Goal: Task Accomplishment & Management: Use online tool/utility

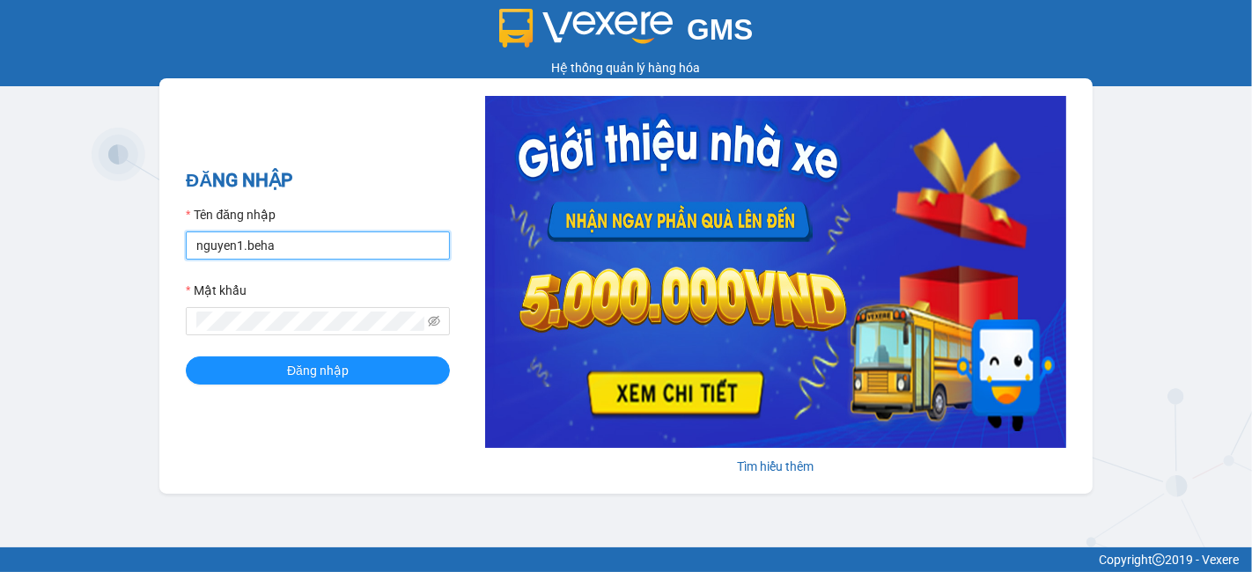
click at [312, 250] on input "nguyen1.beha" at bounding box center [318, 246] width 264 height 28
type input "nga.beha"
drag, startPoint x: 317, startPoint y: 255, endPoint x: 312, endPoint y: 356, distance: 100.5
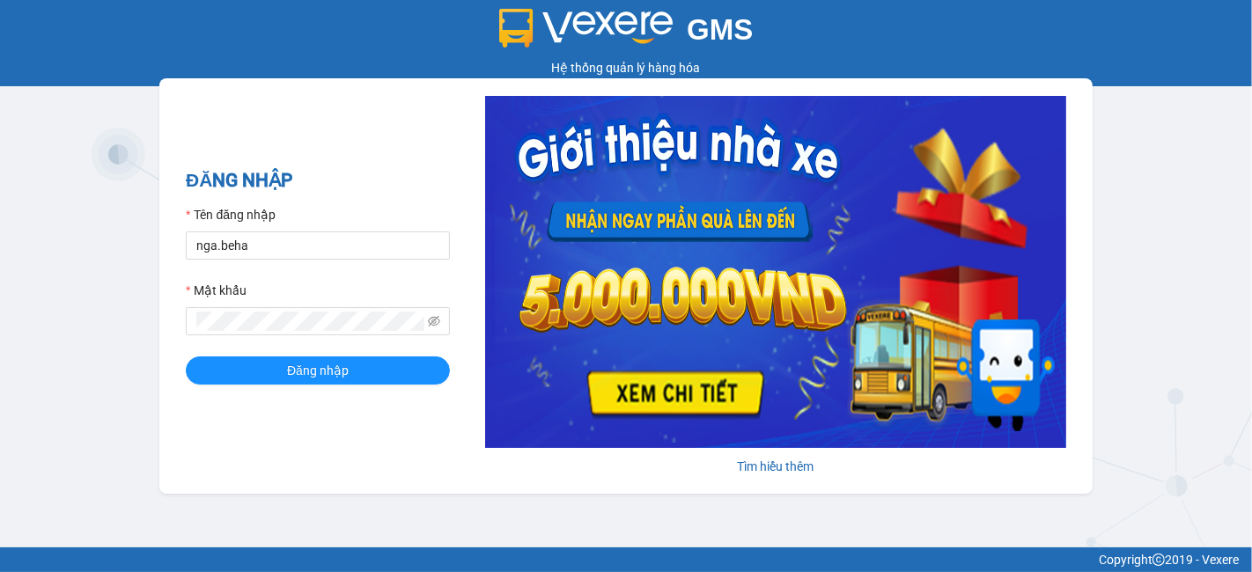
click at [312, 356] on form "Tên đăng nhập nga.beha Mật khẩu Đăng nhập" at bounding box center [318, 295] width 264 height 180
click at [306, 371] on span "Đăng nhập" at bounding box center [318, 370] width 62 height 19
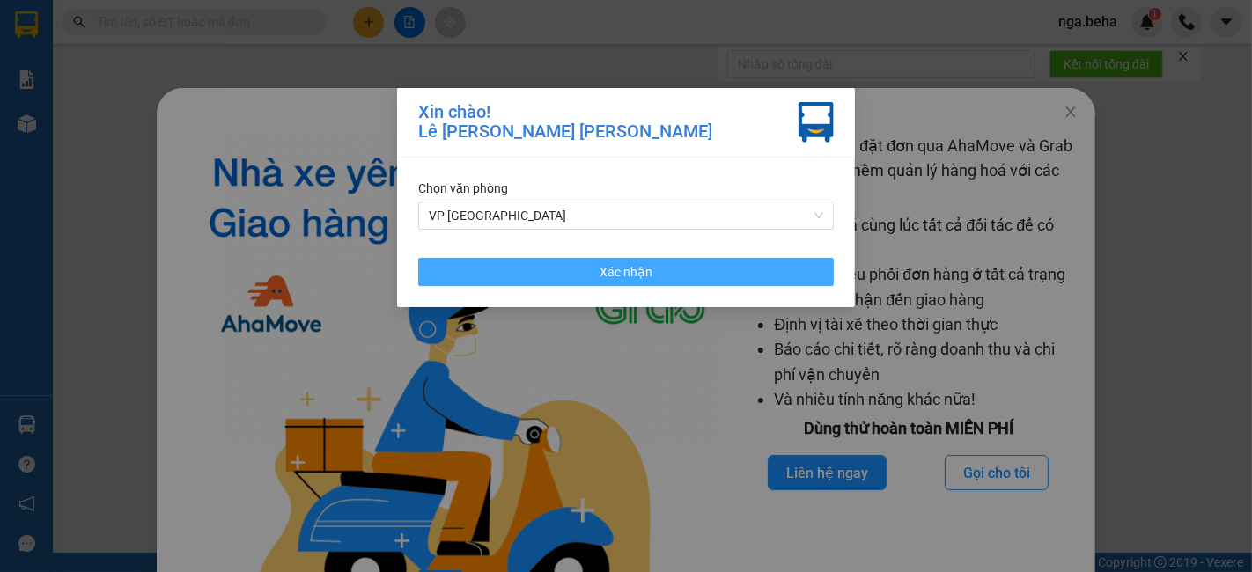
click at [558, 277] on button "Xác nhận" at bounding box center [626, 272] width 416 height 28
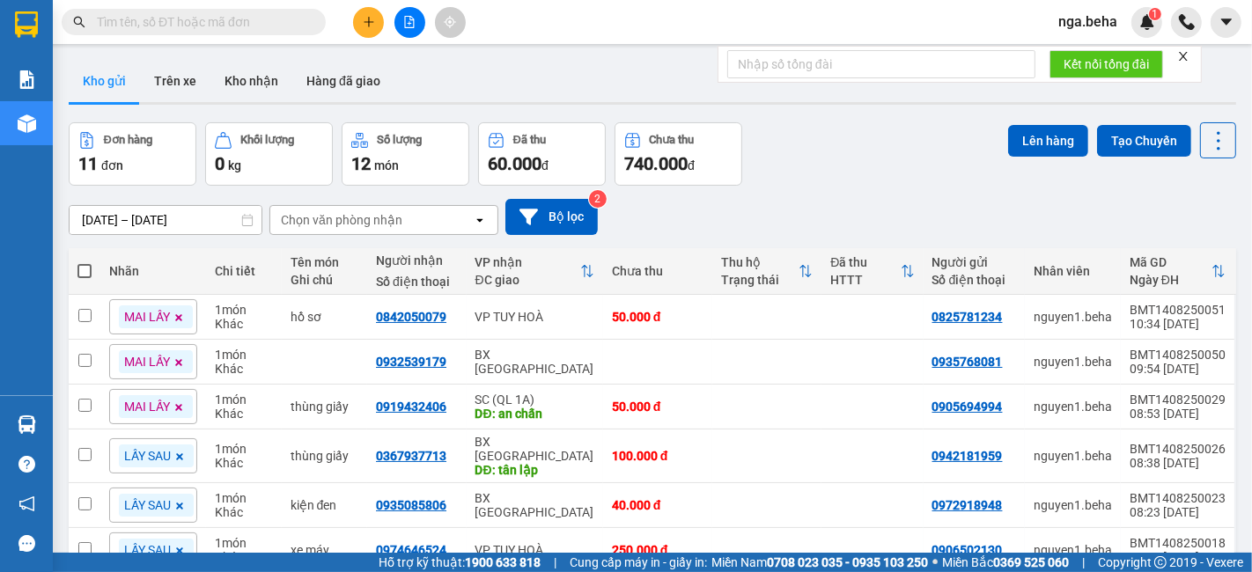
click at [218, 17] on input "text" at bounding box center [201, 21] width 208 height 19
click at [217, 10] on span at bounding box center [194, 22] width 264 height 26
paste input "0971185051"
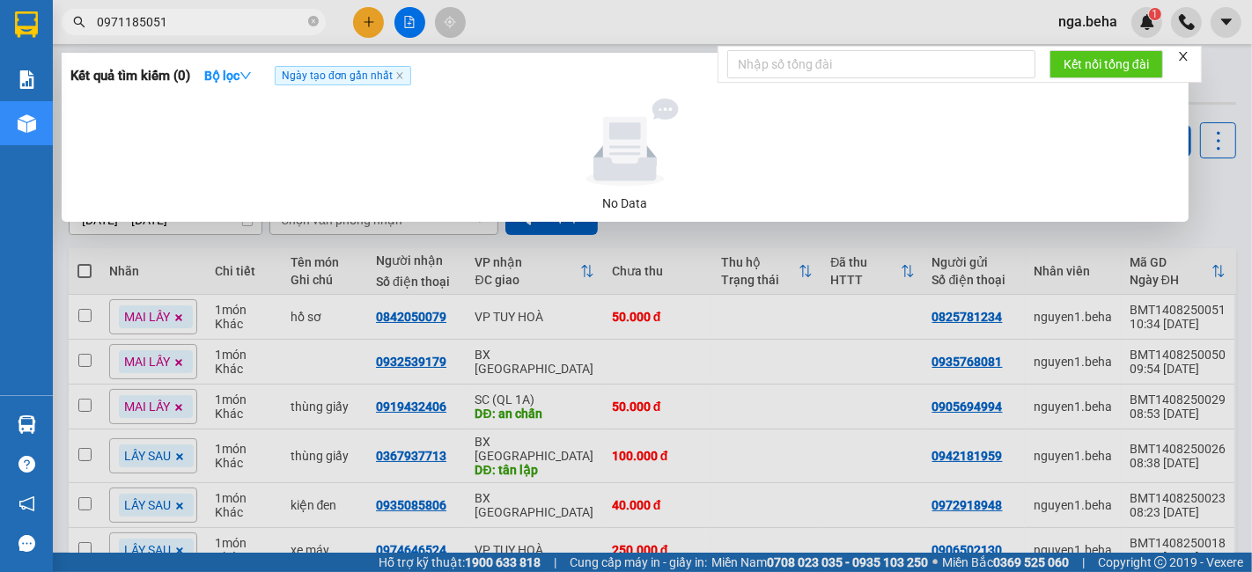
type input "0971185051"
click at [210, 257] on div at bounding box center [626, 286] width 1252 height 572
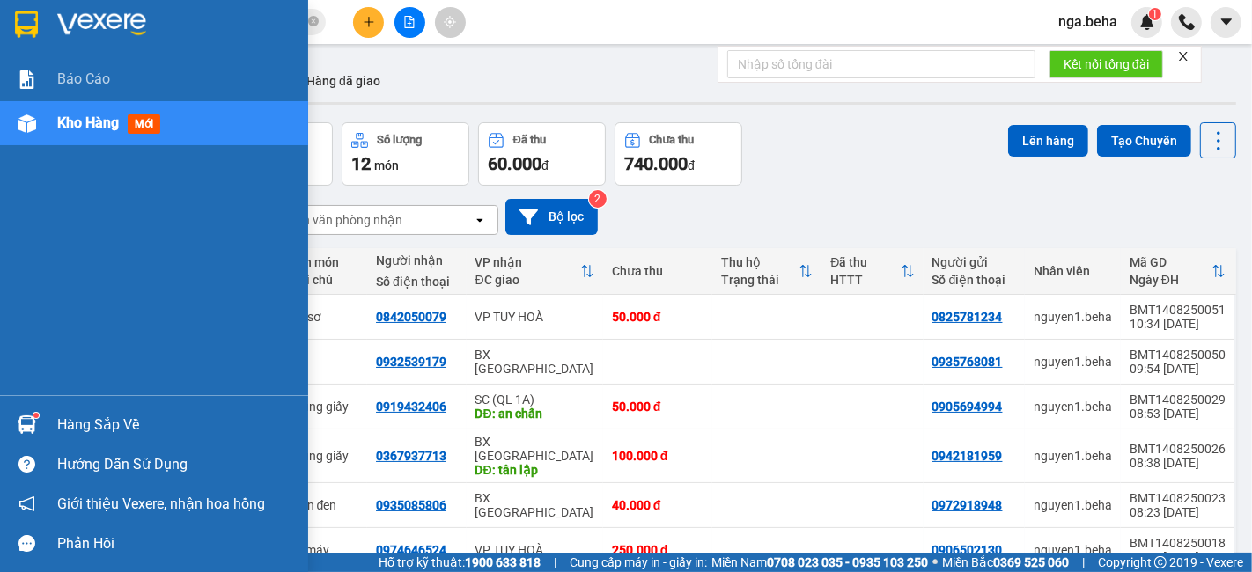
click at [0, 192] on div "Báo cáo Kho hàng mới" at bounding box center [154, 226] width 308 height 338
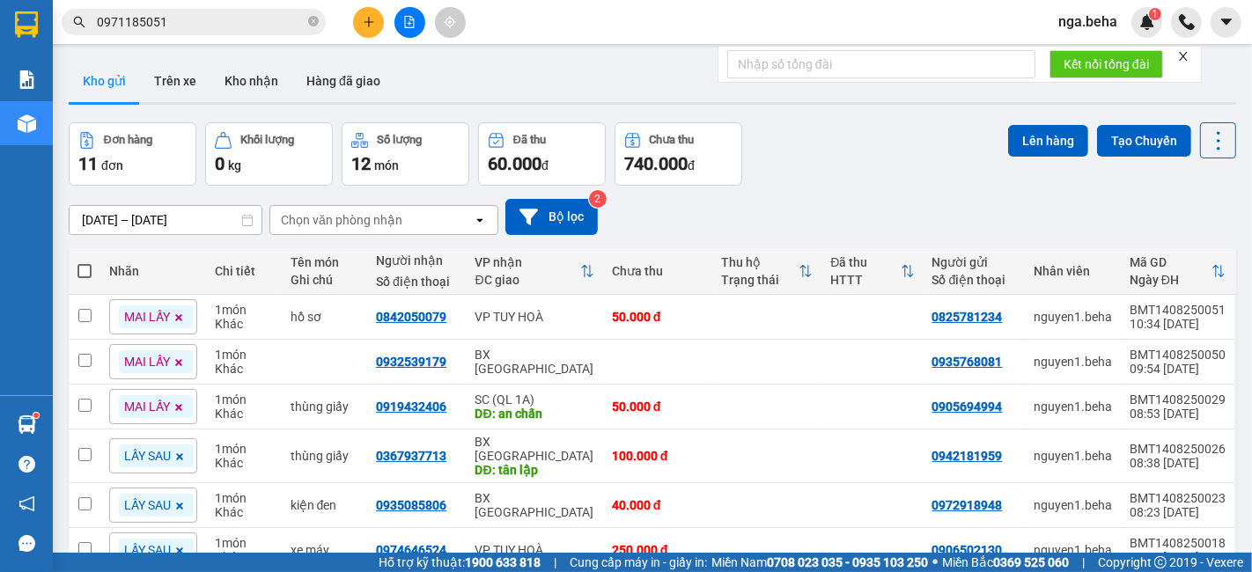
click at [407, 24] on icon "file-add" at bounding box center [409, 22] width 12 height 12
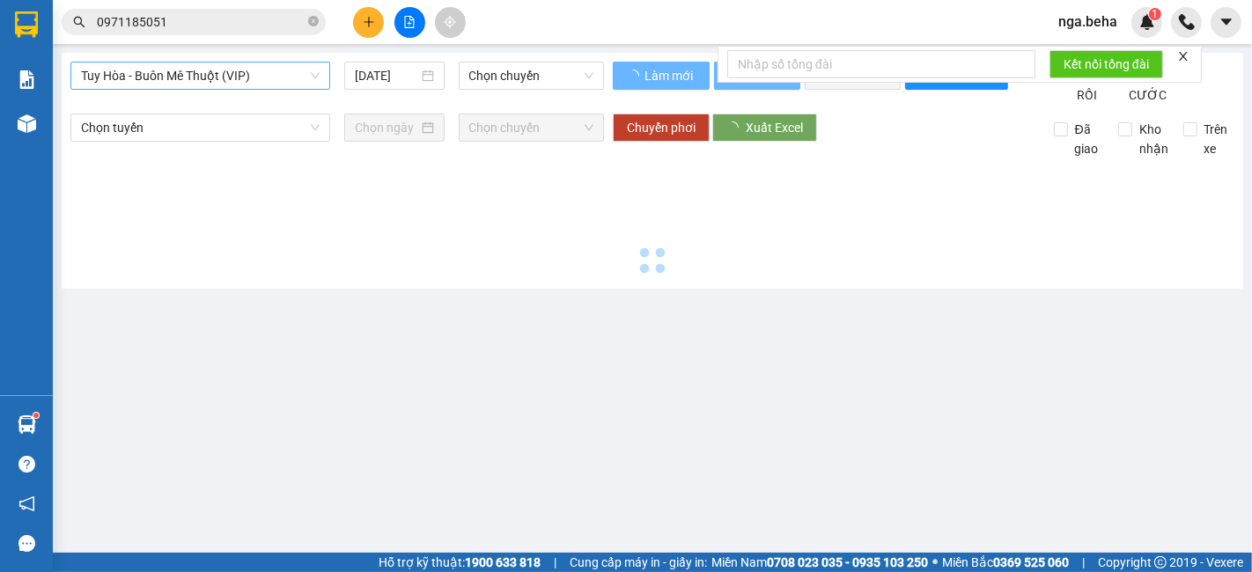
click at [206, 62] on div "Tuy Hòa - Buôn Mê Thuột (VIP) 14/08/2025 Chọn chuyến Làm mới In phơi In đơn chọ…" at bounding box center [652, 171] width 1181 height 236
click at [201, 68] on span "Tuy Hòa - Buôn Mê Thuột (VIP)" at bounding box center [200, 76] width 239 height 26
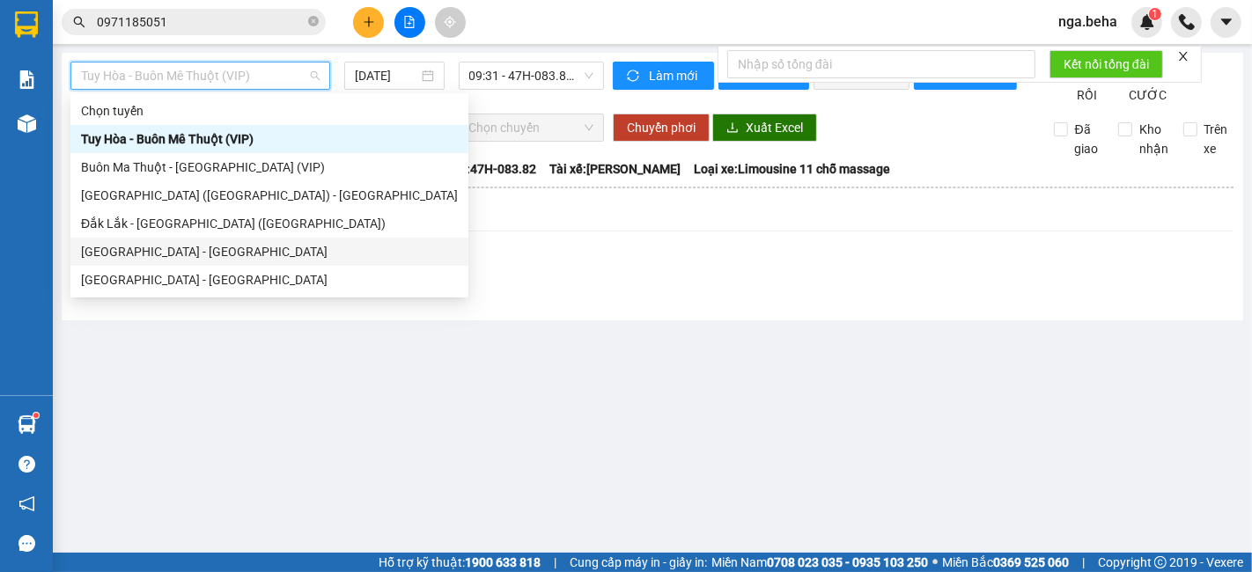
click at [194, 250] on div "Phú Yên - Đắk Lắk" at bounding box center [269, 251] width 377 height 19
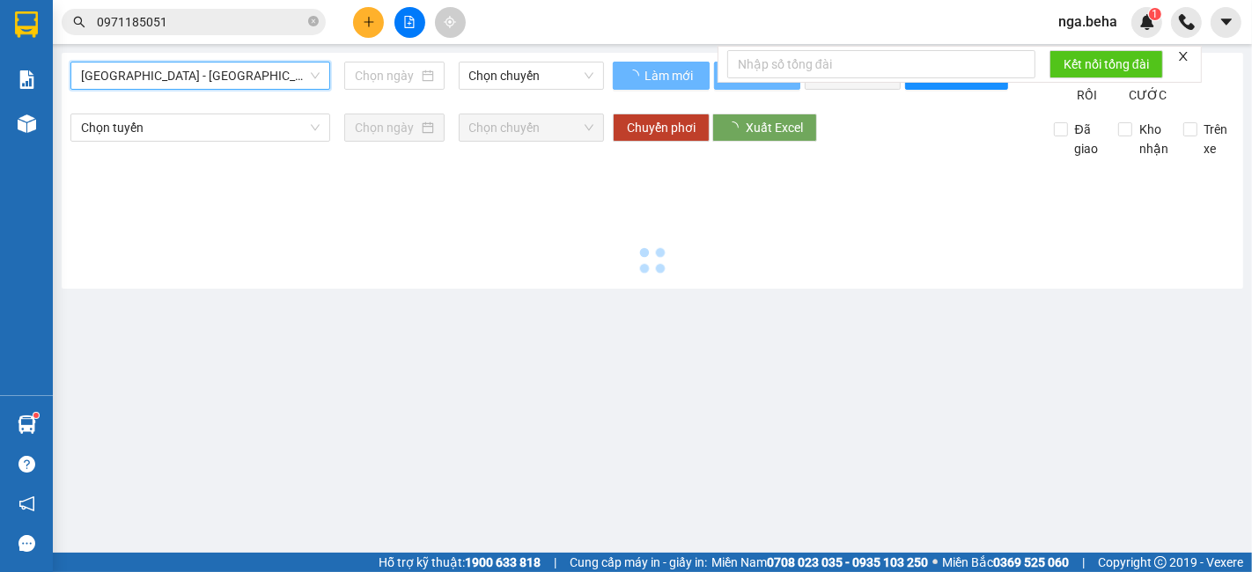
type input "14/08/2025"
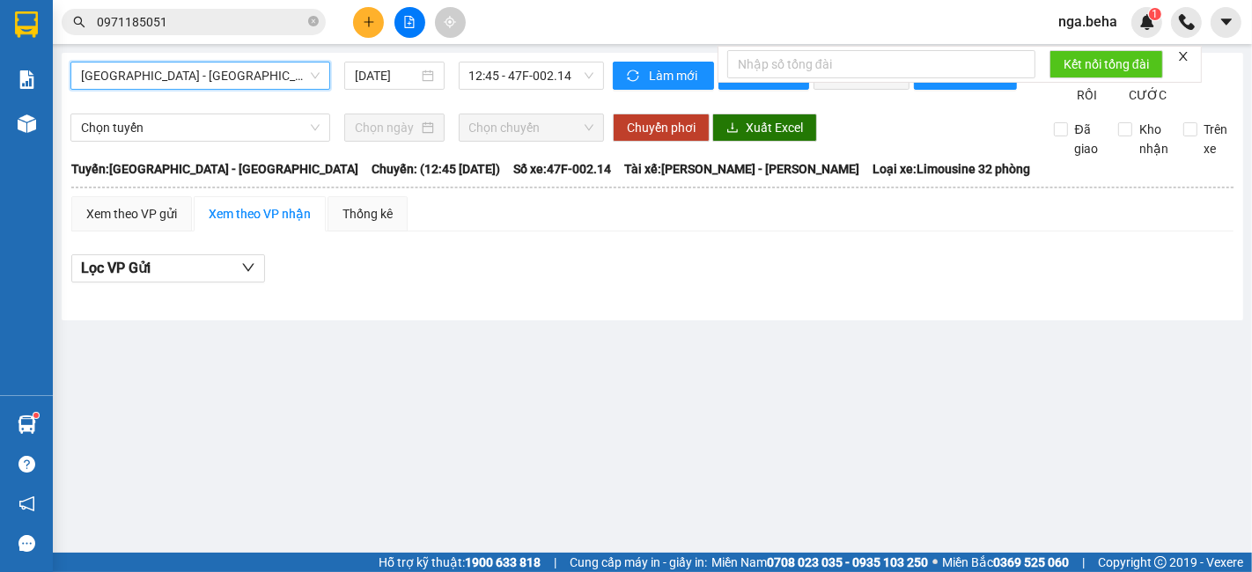
click at [259, 67] on span "Phú Yên - Đắk Lắk" at bounding box center [200, 76] width 239 height 26
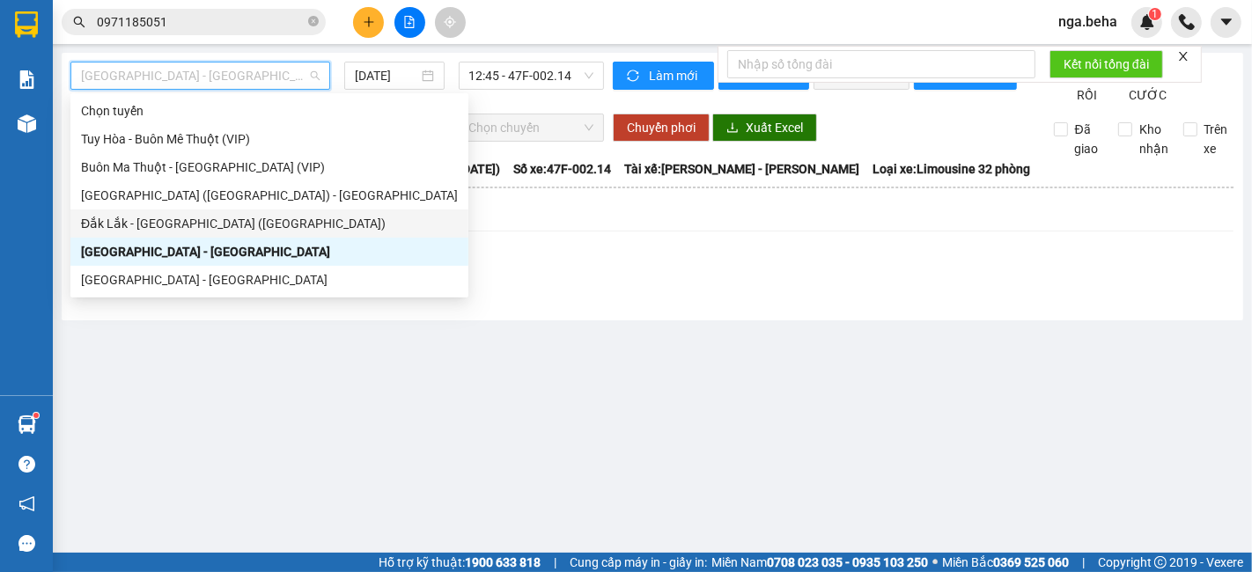
click at [217, 226] on div "Đắk Lắk - Phú Yên (SC)" at bounding box center [269, 223] width 377 height 19
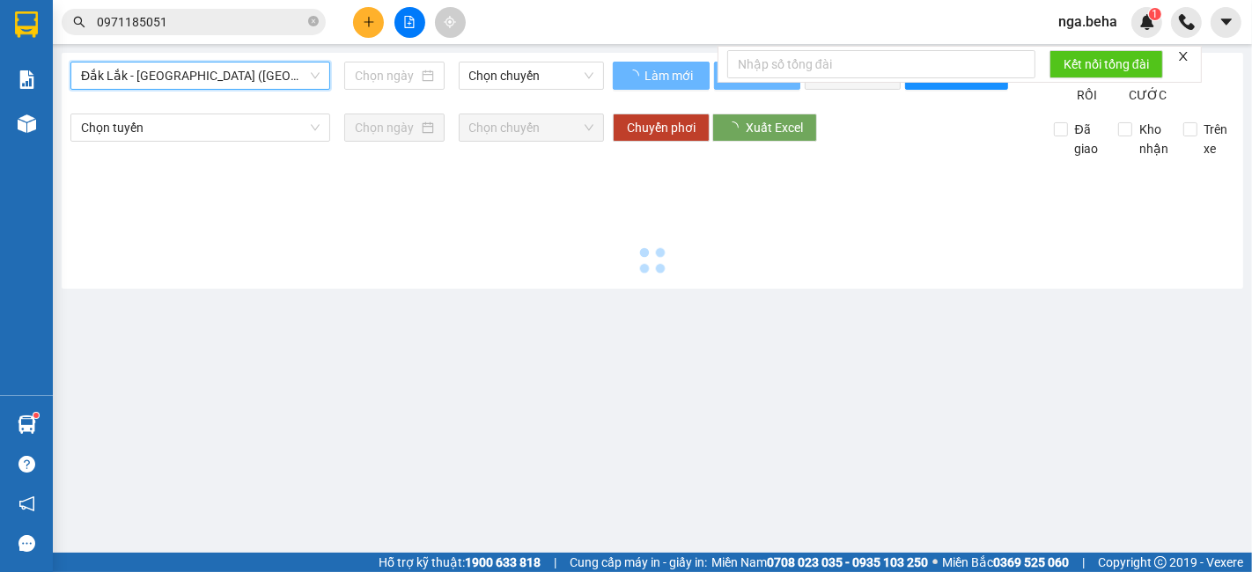
type input "14/08/2025"
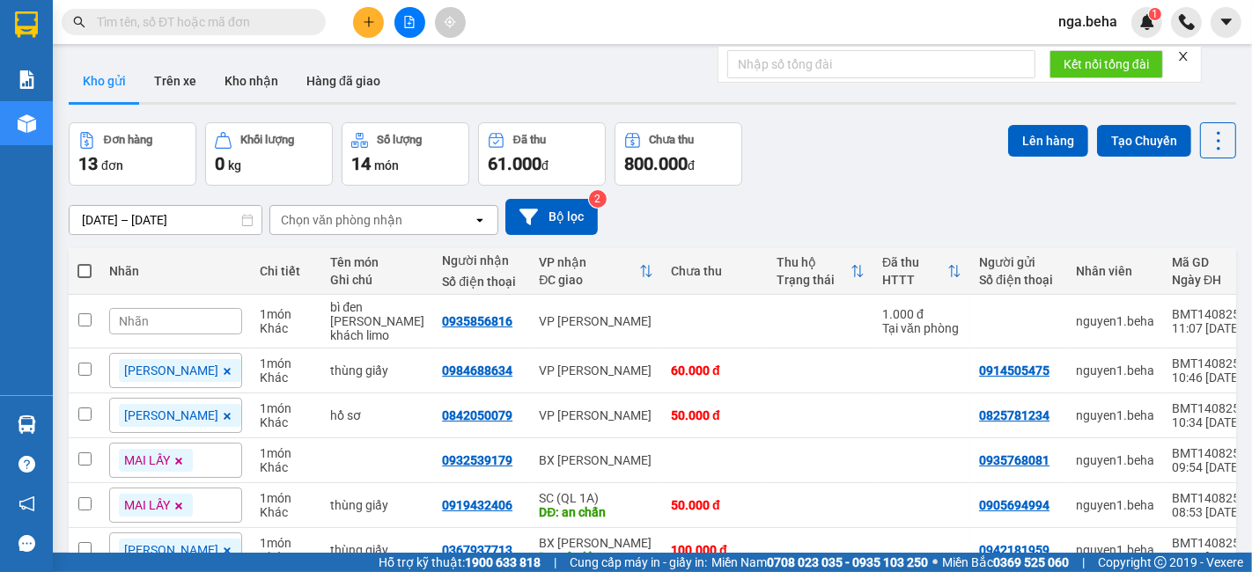
click at [412, 20] on icon "file-add" at bounding box center [409, 22] width 12 height 12
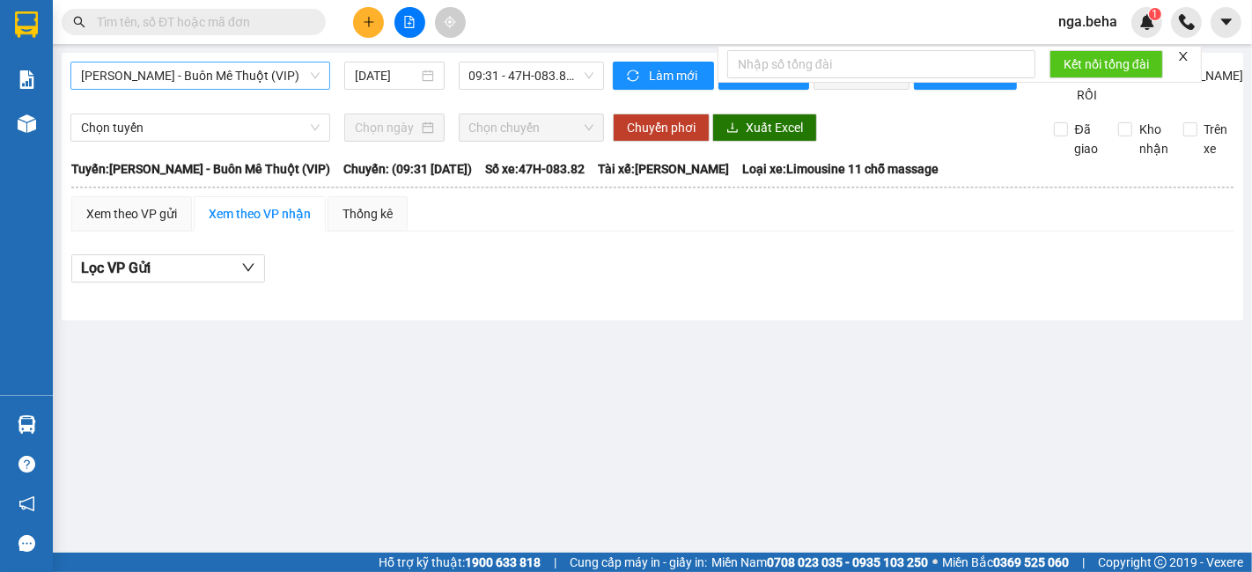
click at [227, 77] on span "Tuy Hòa - Buôn Mê Thuột (VIP)" at bounding box center [200, 76] width 239 height 26
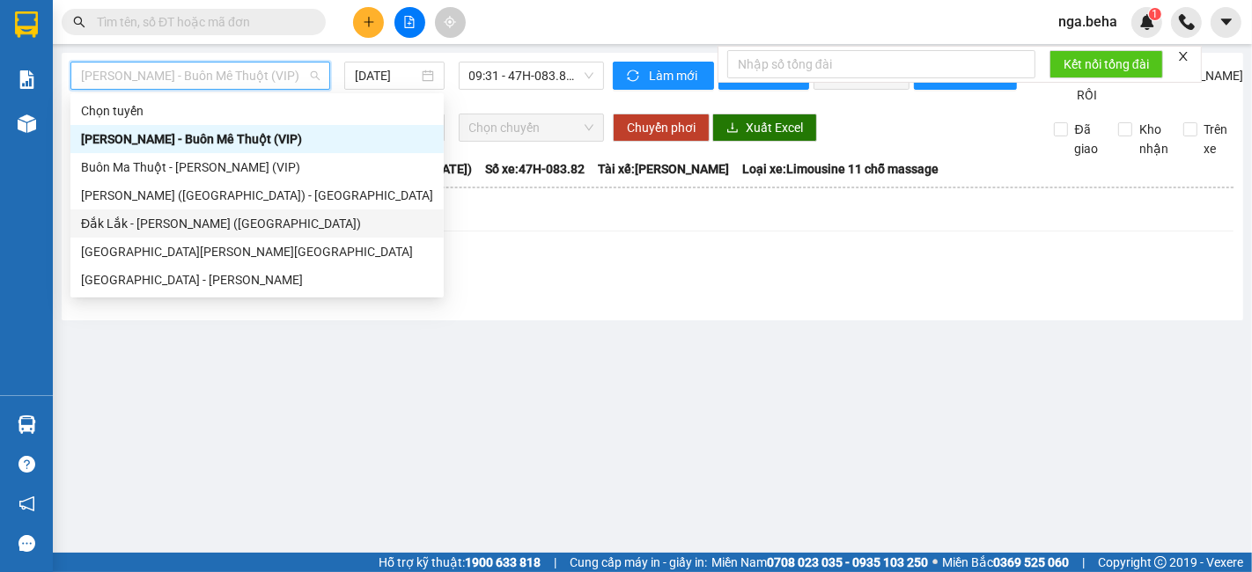
click at [224, 224] on div "Đắk Lắk - [GEOGRAPHIC_DATA] ([GEOGRAPHIC_DATA])" at bounding box center [257, 223] width 352 height 19
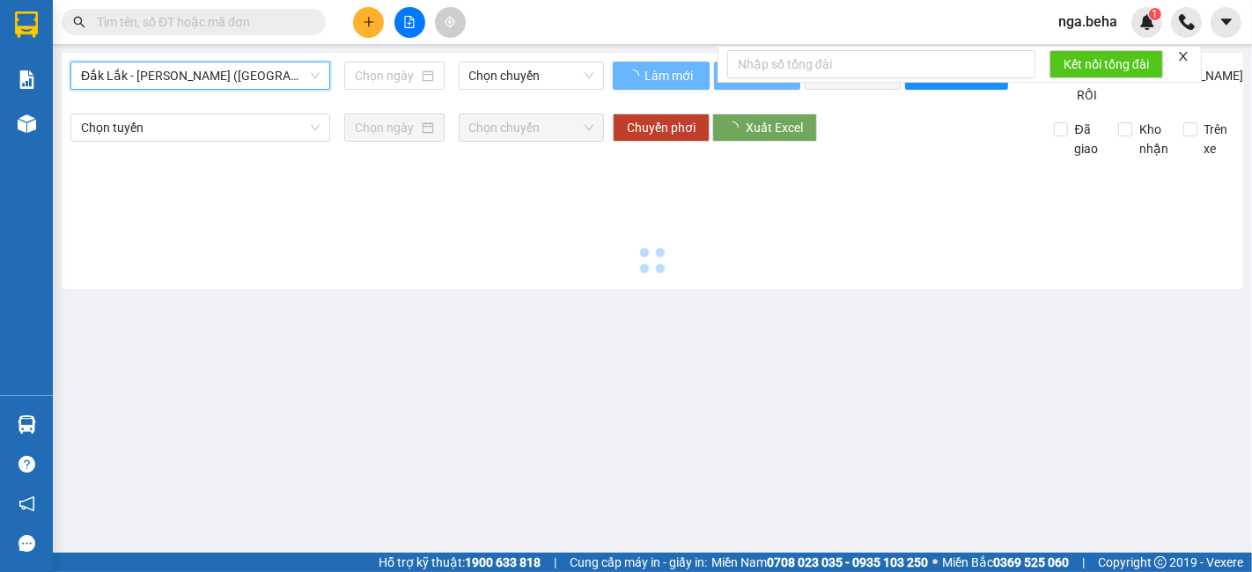
type input "[DATE]"
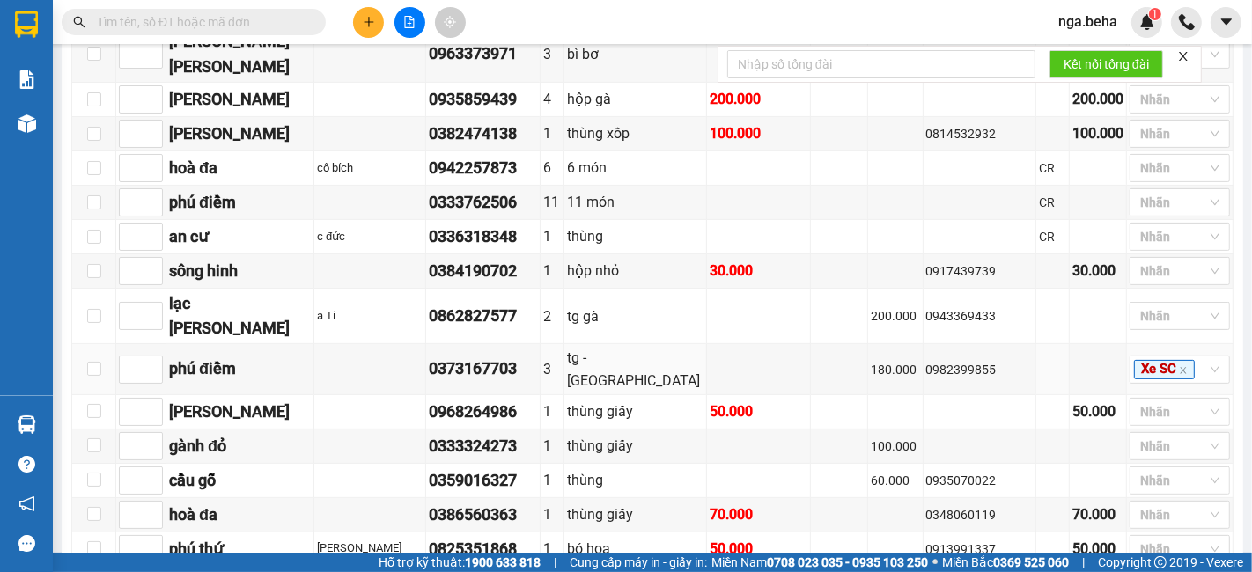
scroll to position [293, 0]
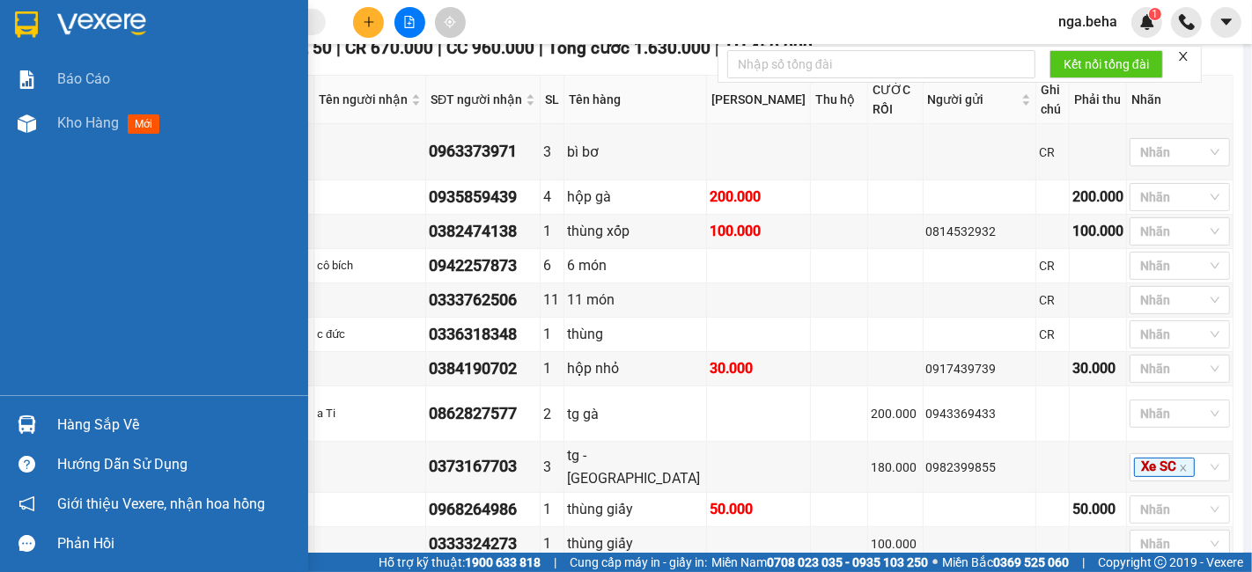
click at [0, 252] on div "Báo cáo Kho hàng mới" at bounding box center [154, 226] width 308 height 338
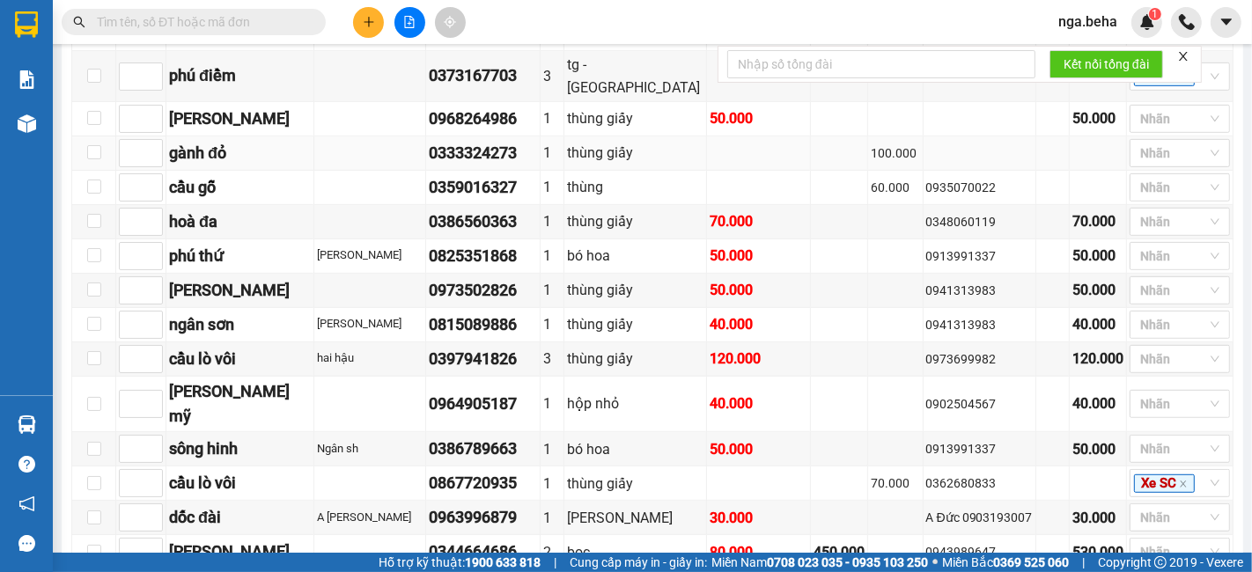
scroll to position [782, 0]
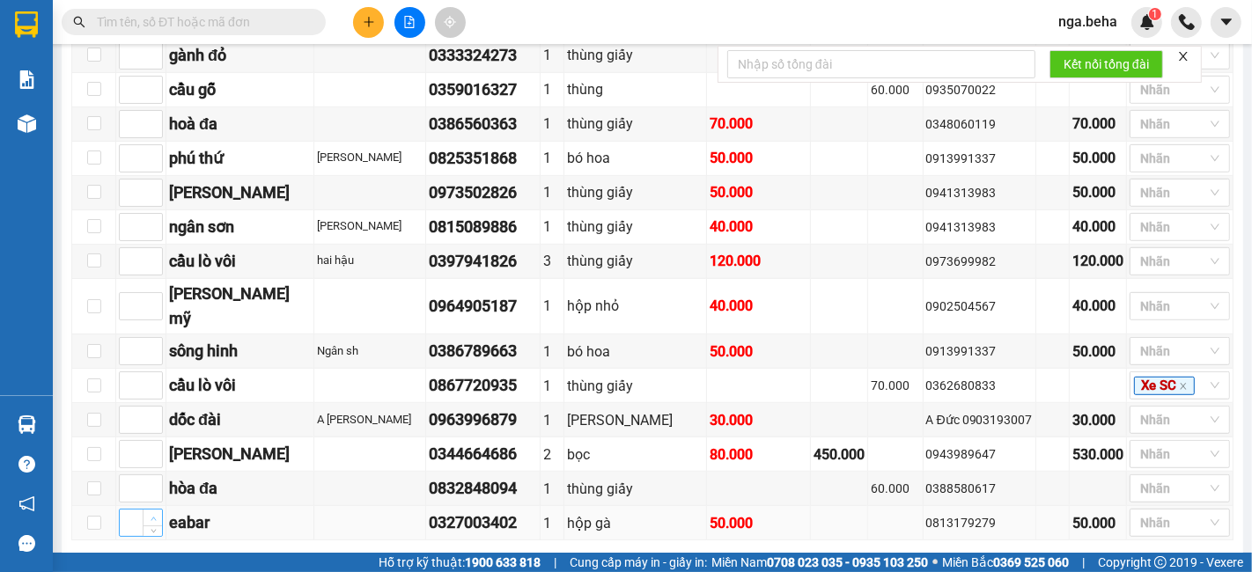
type input "1"
click at [156, 513] on span "up" at bounding box center [153, 518] width 11 height 11
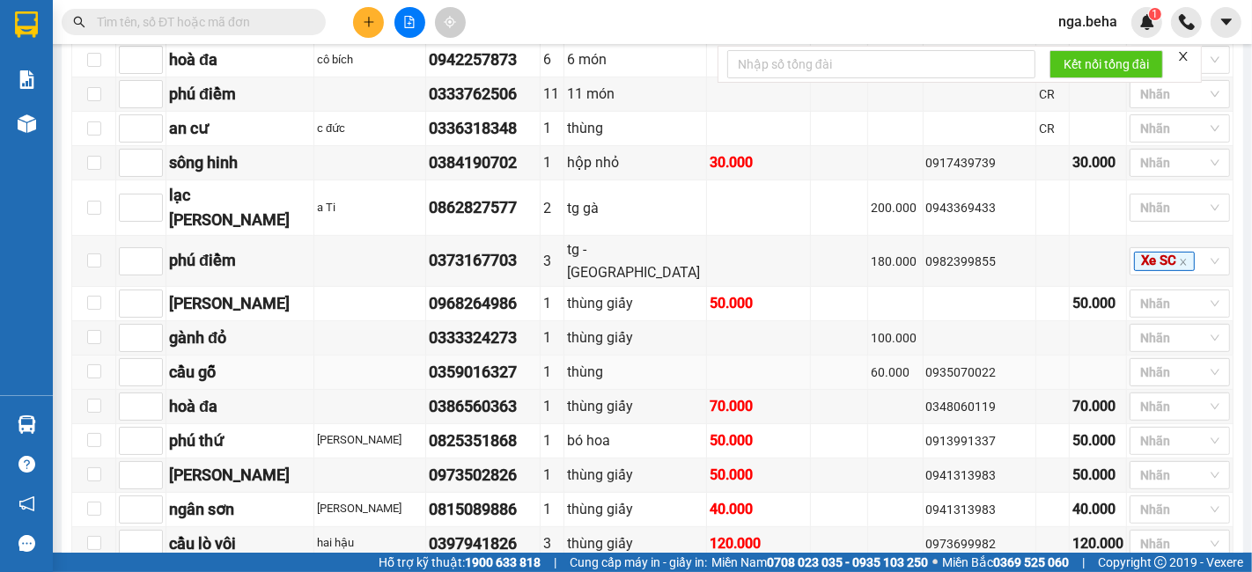
scroll to position [489, 0]
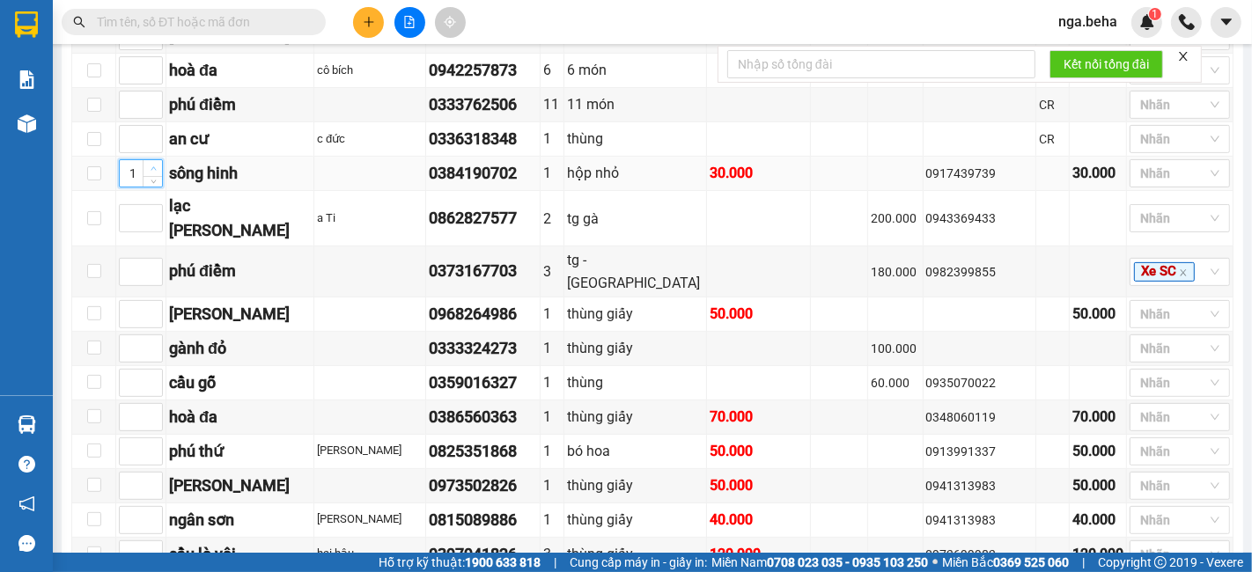
click at [153, 164] on span "up" at bounding box center [153, 169] width 11 height 11
type input "2"
click at [153, 164] on span "up" at bounding box center [153, 169] width 11 height 11
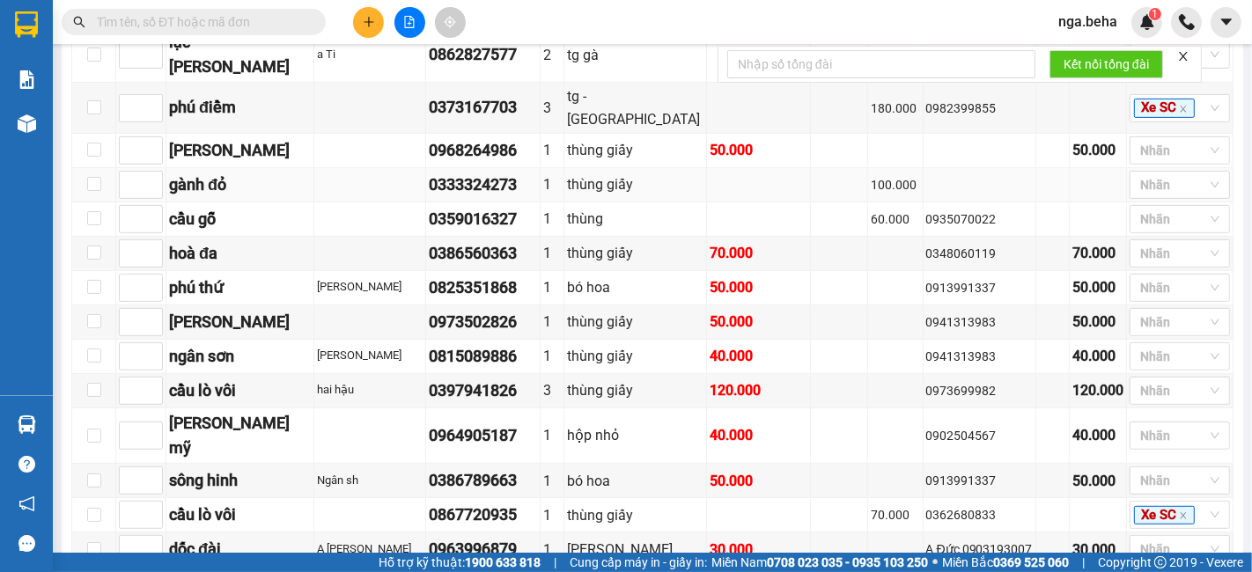
scroll to position [684, 0]
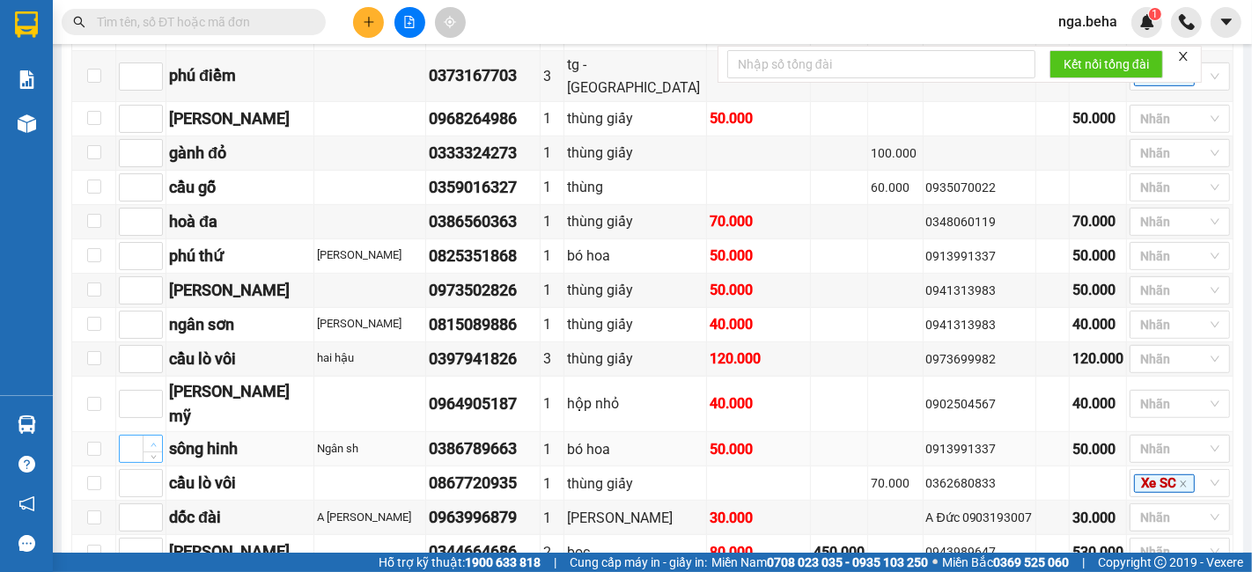
click at [156, 436] on span "Increase Value" at bounding box center [152, 444] width 19 height 16
type input "2"
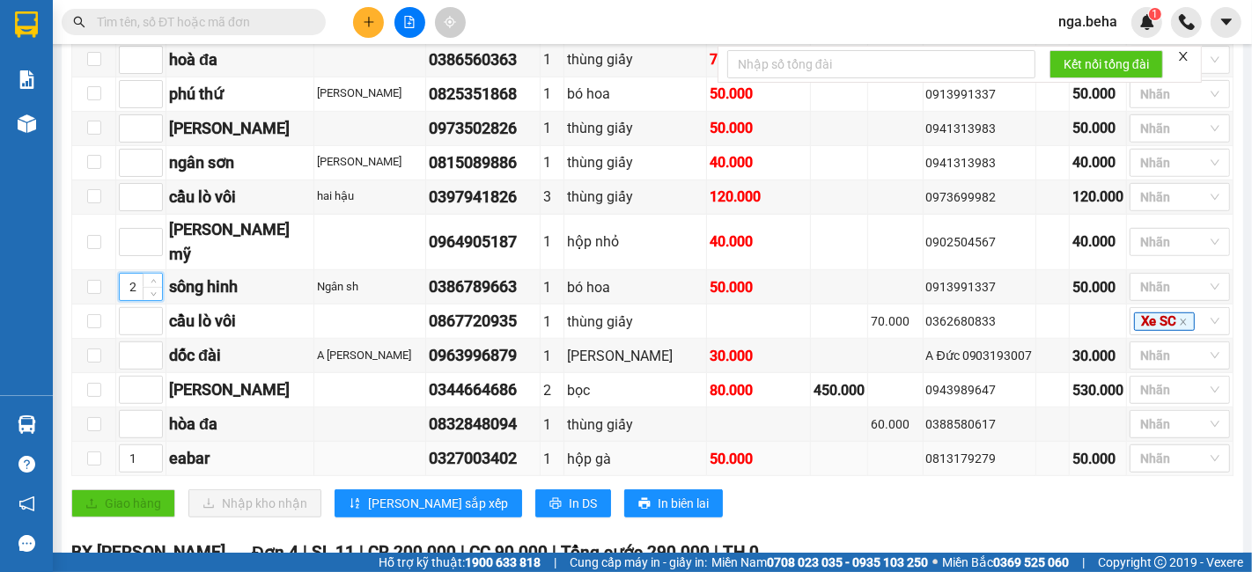
scroll to position [880, 0]
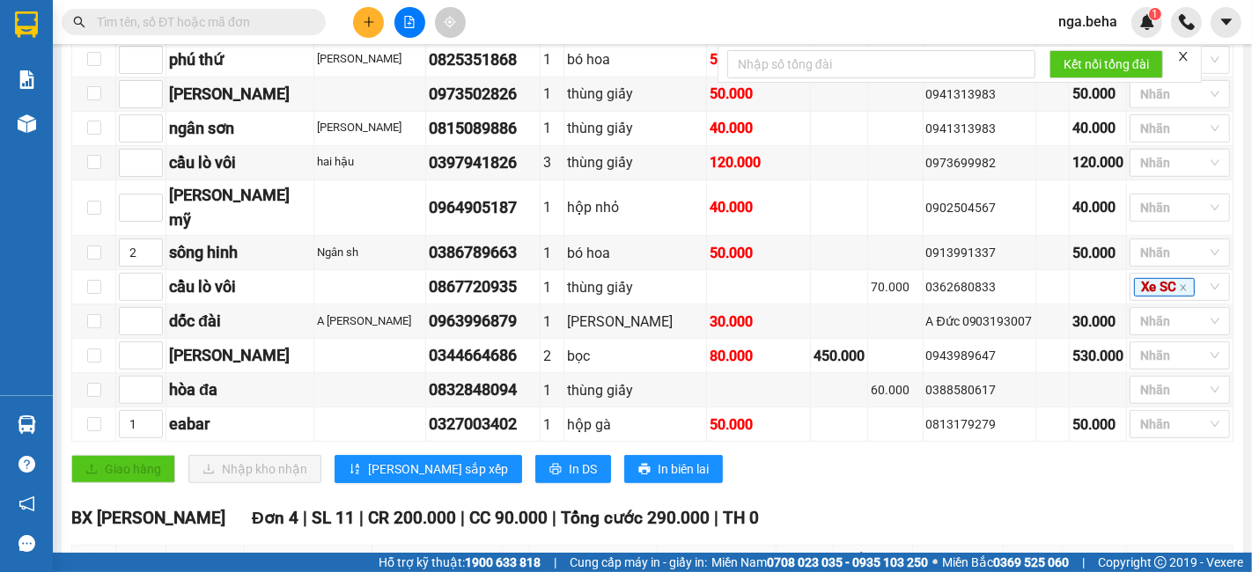
click at [327, 455] on div "Giao hàng Nhập kho nhận Lưu sắp xếp In DS In biên lai" at bounding box center [652, 469] width 1162 height 28
click at [349, 463] on icon "sort-ascending" at bounding box center [355, 469] width 12 height 12
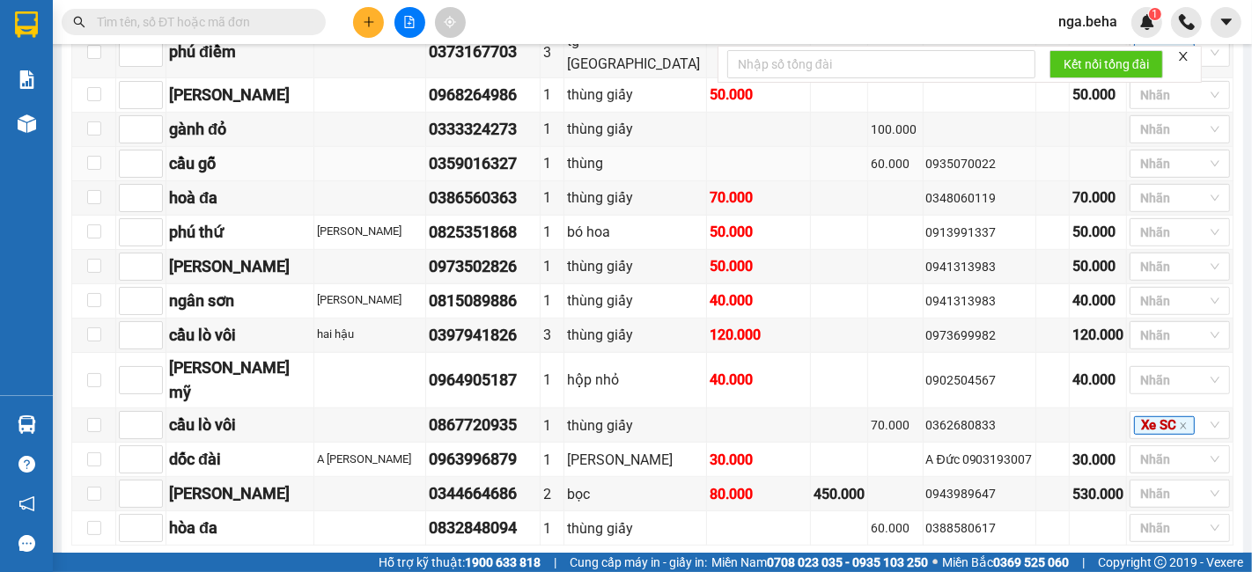
scroll to position [782, 0]
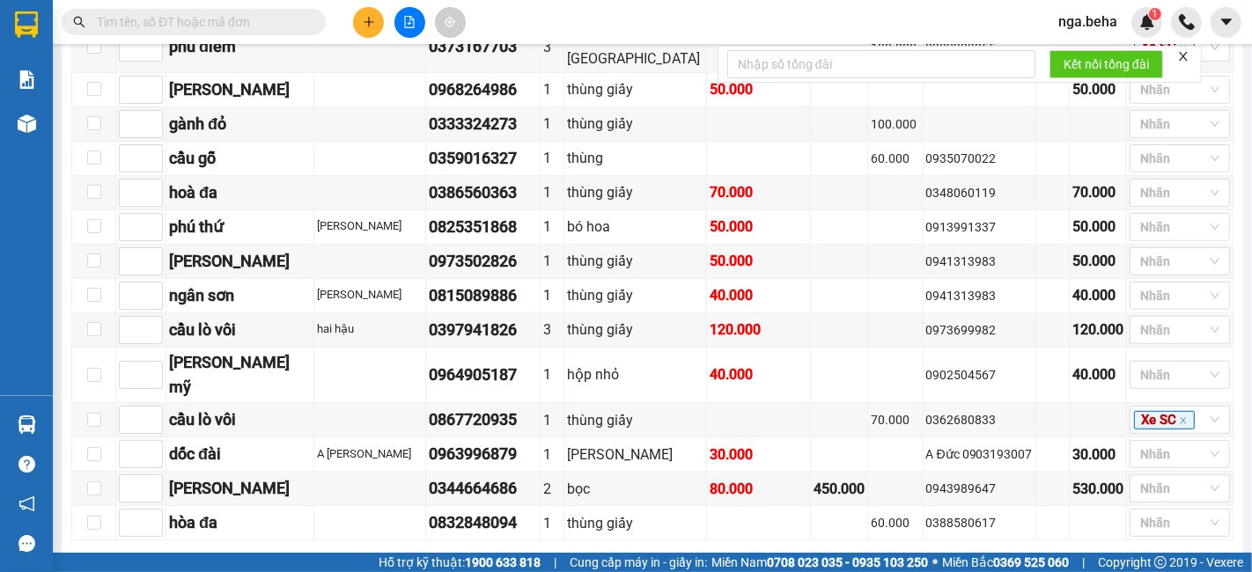
click at [247, 25] on input "text" at bounding box center [201, 21] width 208 height 19
paste input "0363274748"
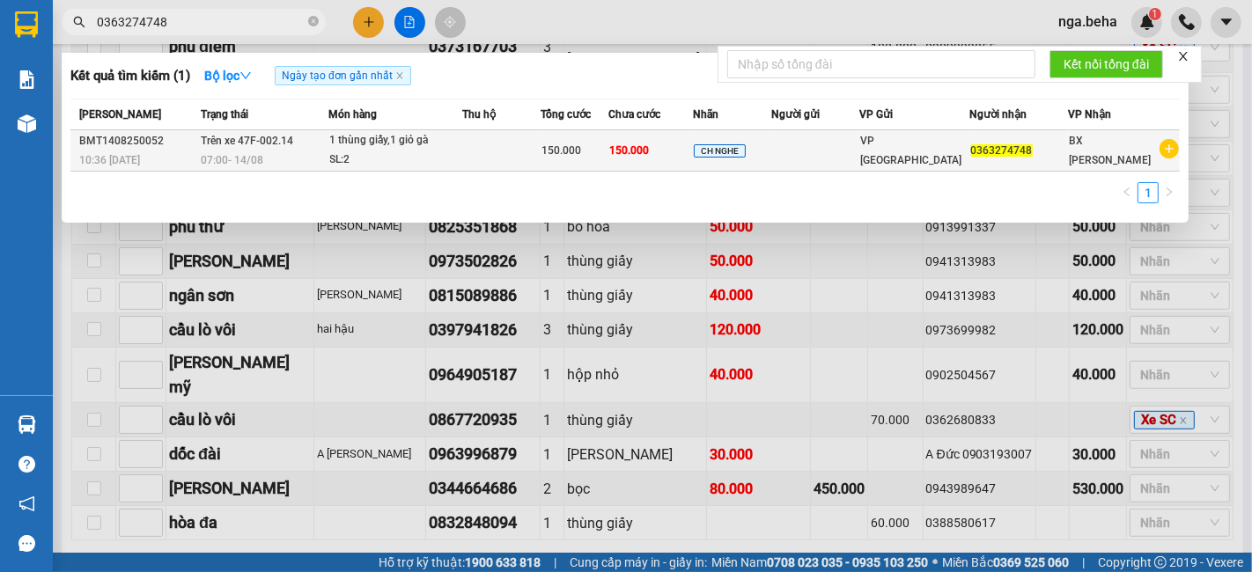
type input "0363274748"
click at [770, 150] on div "CH NGHE" at bounding box center [732, 151] width 77 height 20
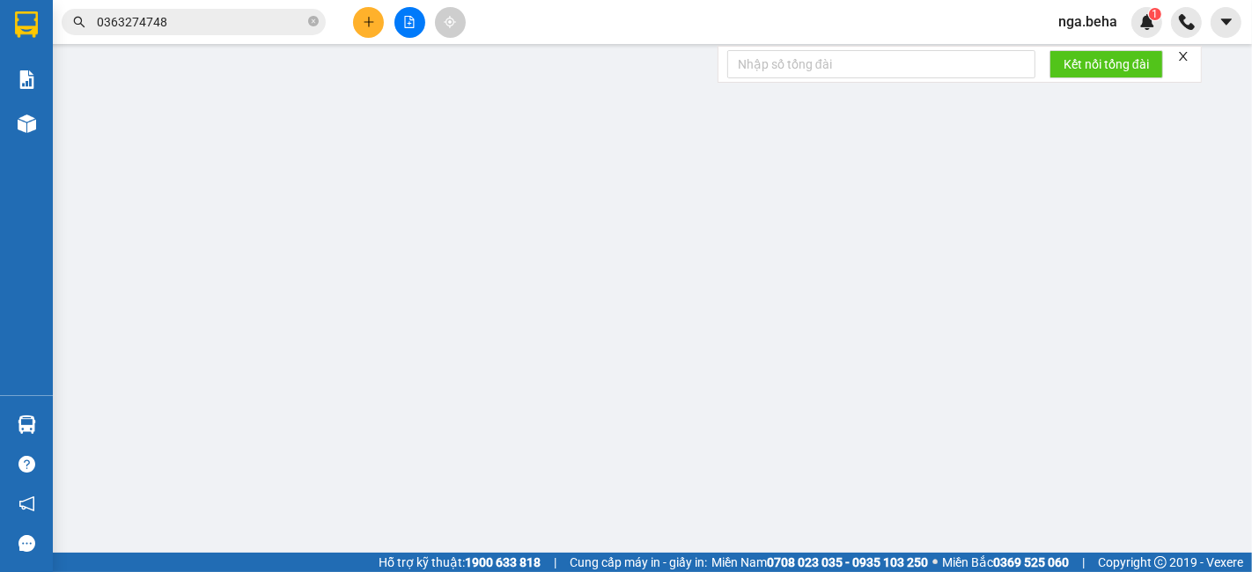
type input "0363274748"
type input "150.000"
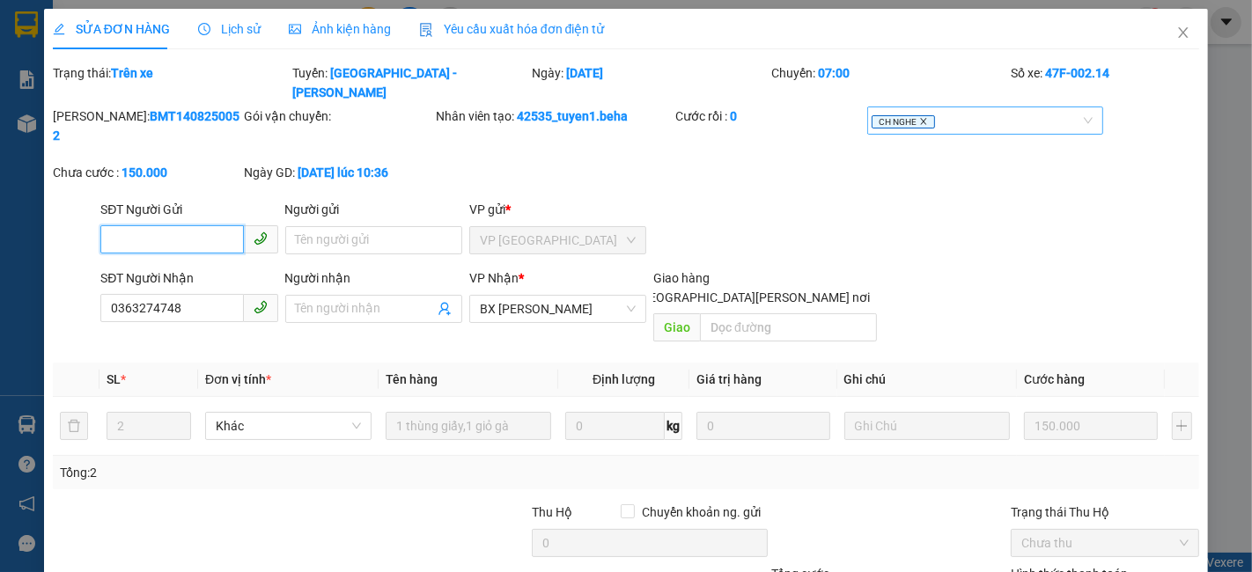
click at [919, 117] on icon "close" at bounding box center [923, 121] width 9 height 9
click at [916, 110] on div at bounding box center [976, 120] width 210 height 21
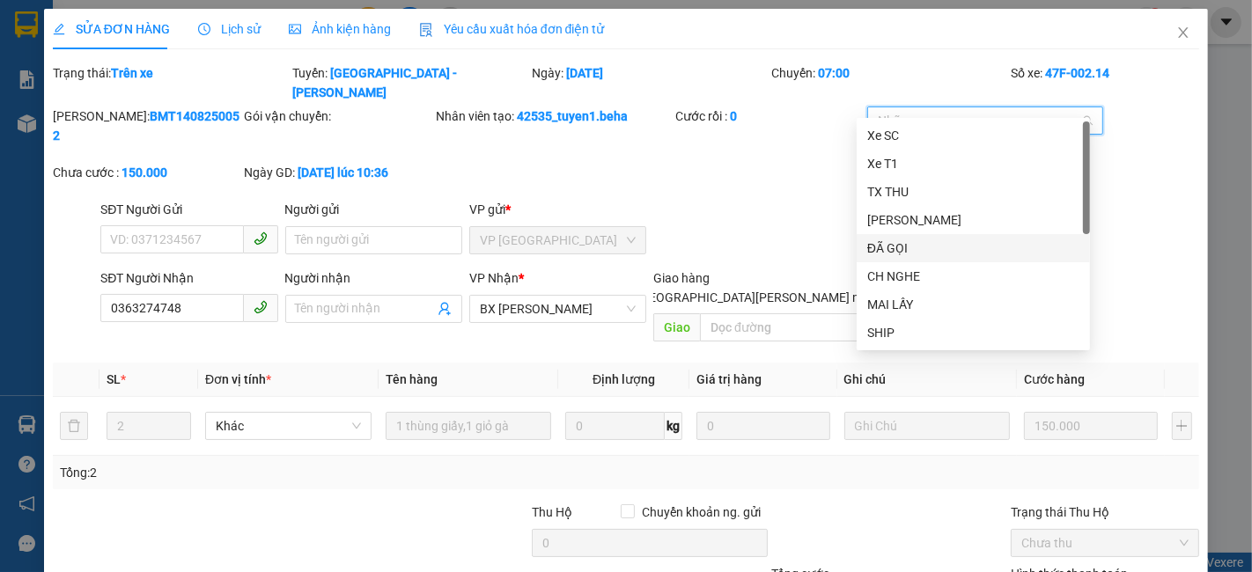
click at [930, 245] on div "ĐÃ GỌI" at bounding box center [973, 248] width 212 height 19
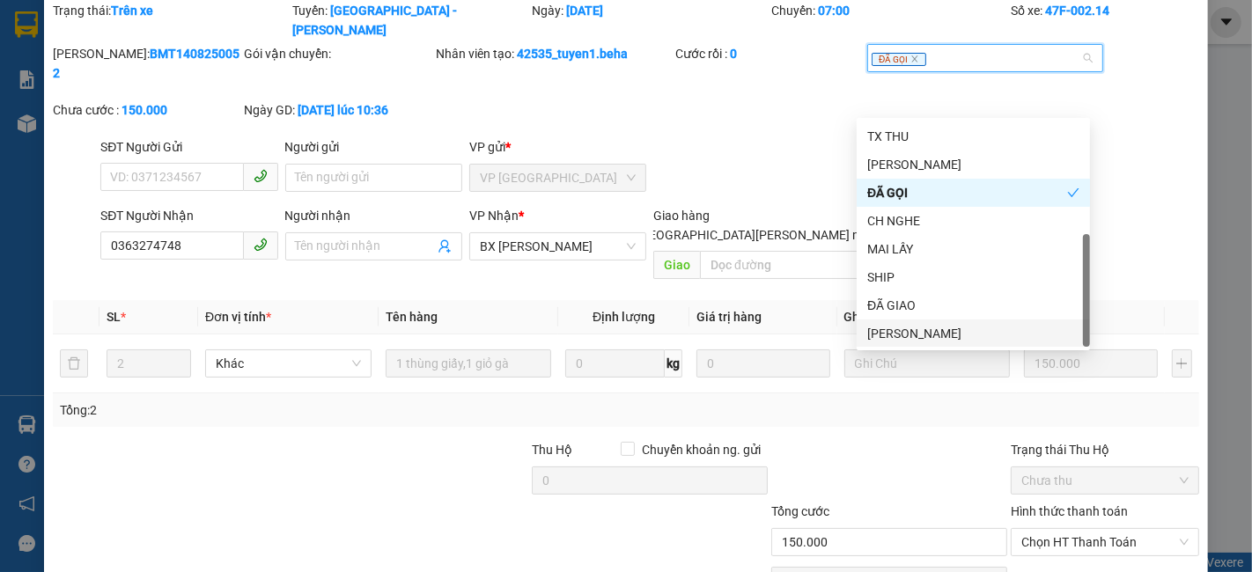
scroll to position [105, 0]
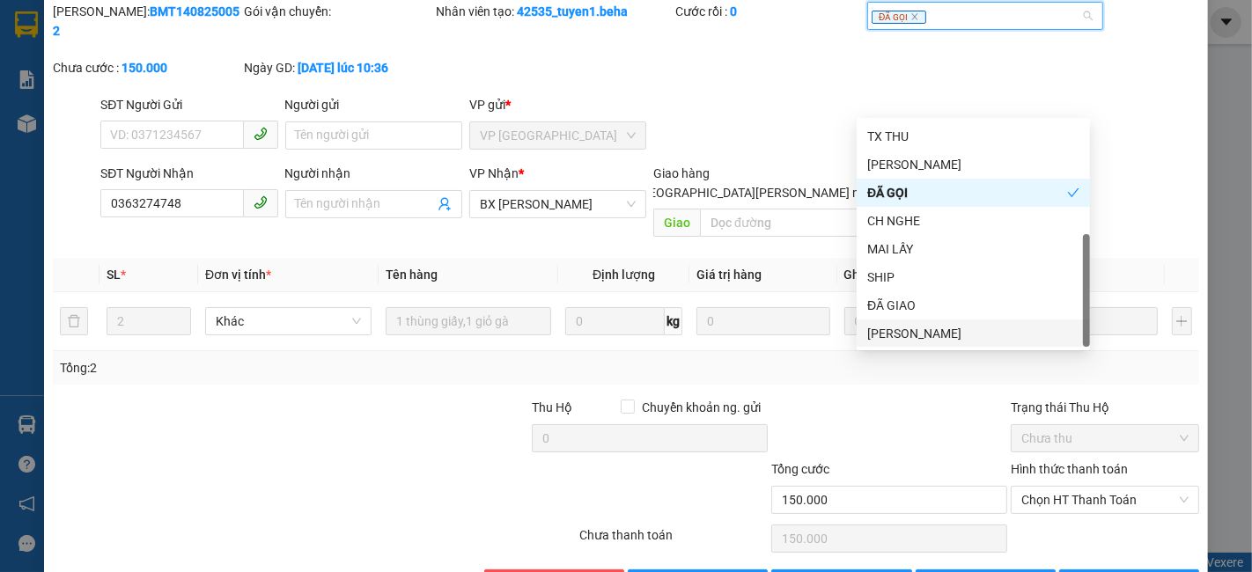
click at [710, 526] on div "Chưa thanh toán" at bounding box center [674, 541] width 192 height 31
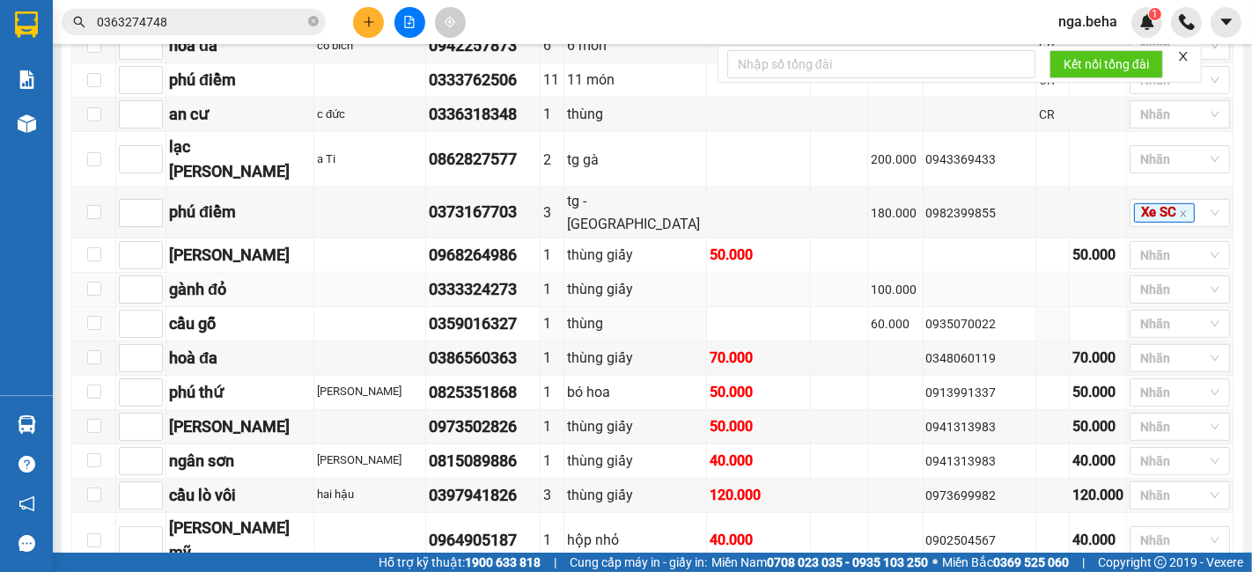
scroll to position [586, 0]
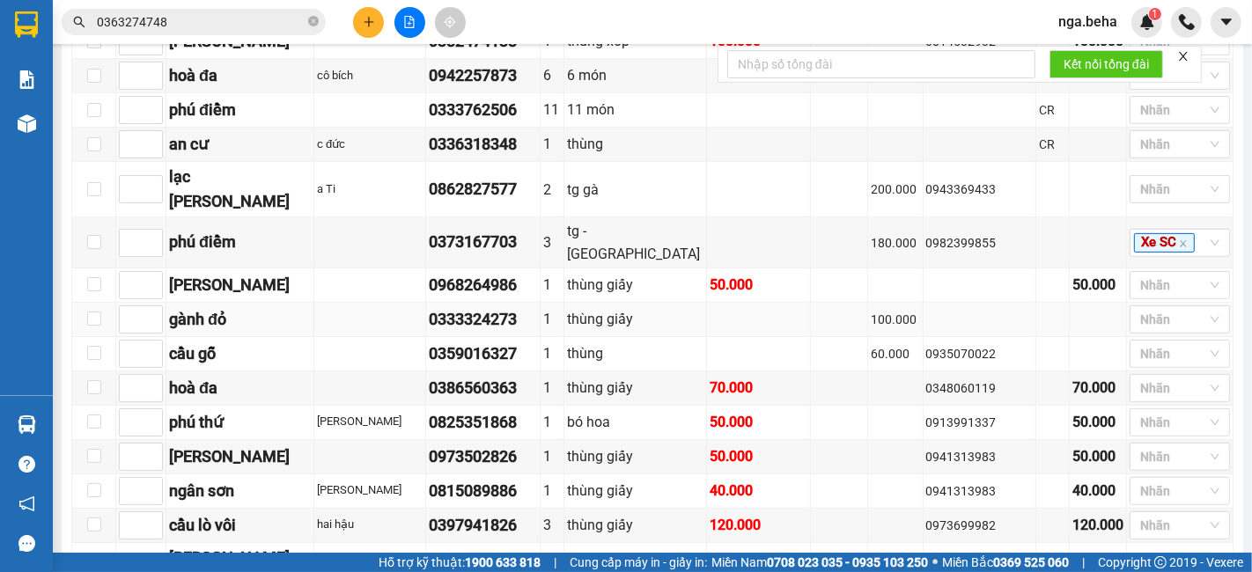
drag, startPoint x: 488, startPoint y: 246, endPoint x: 460, endPoint y: 245, distance: 27.3
click at [487, 307] on div "0333324273" at bounding box center [483, 319] width 108 height 25
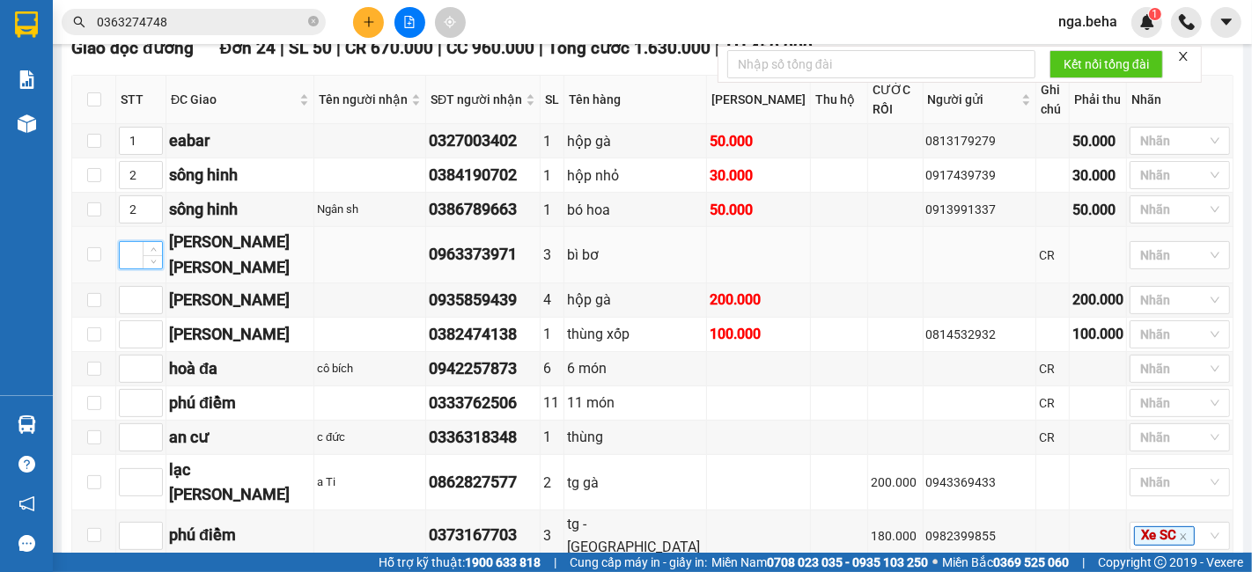
click at [125, 242] on input at bounding box center [141, 255] width 42 height 26
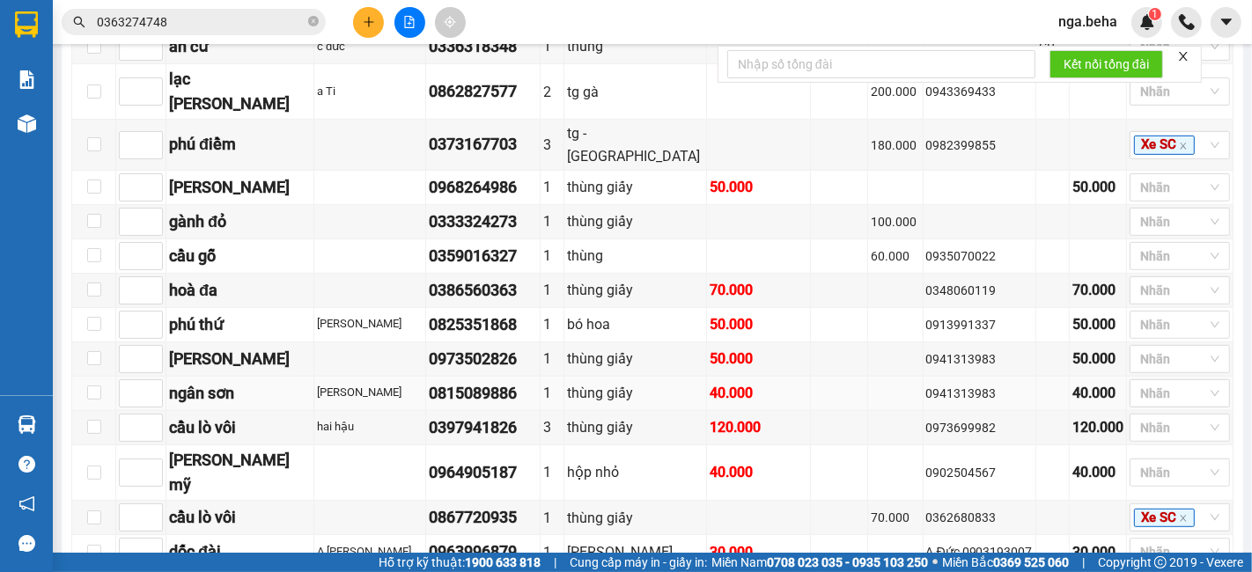
scroll to position [880, 0]
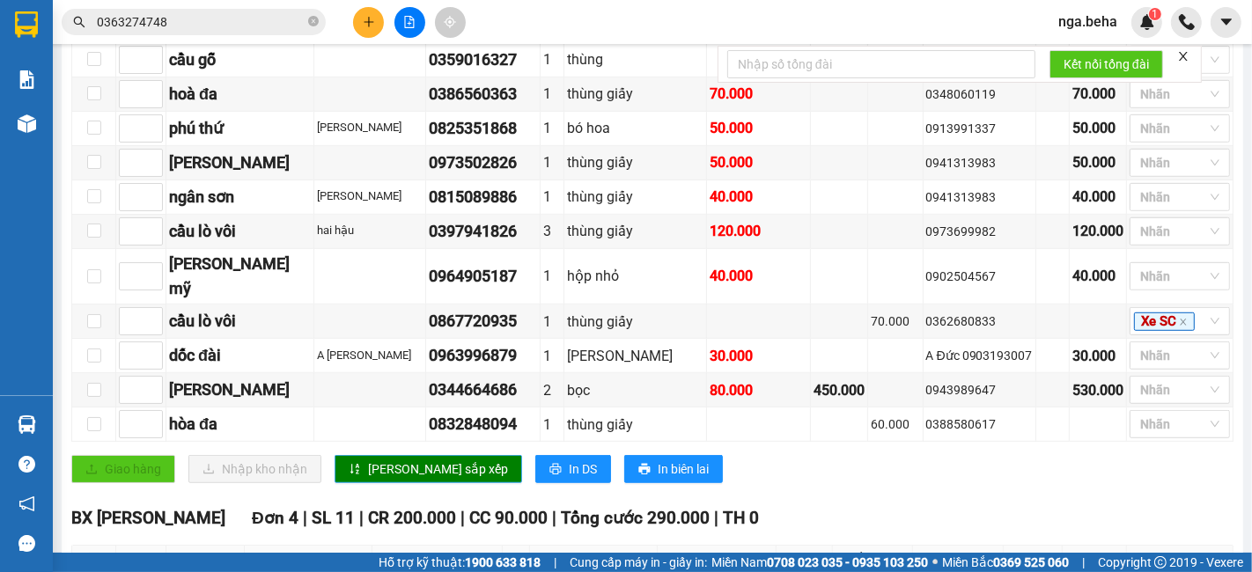
type input "3"
click at [372, 460] on span "Lưu sắp xếp" at bounding box center [438, 469] width 140 height 19
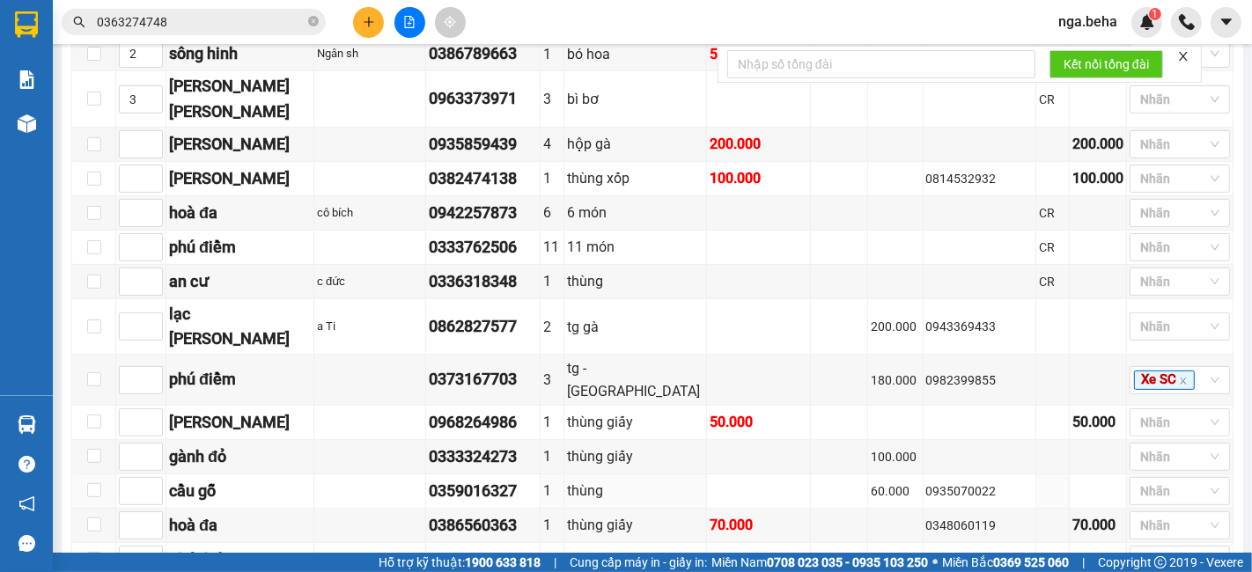
scroll to position [0, 0]
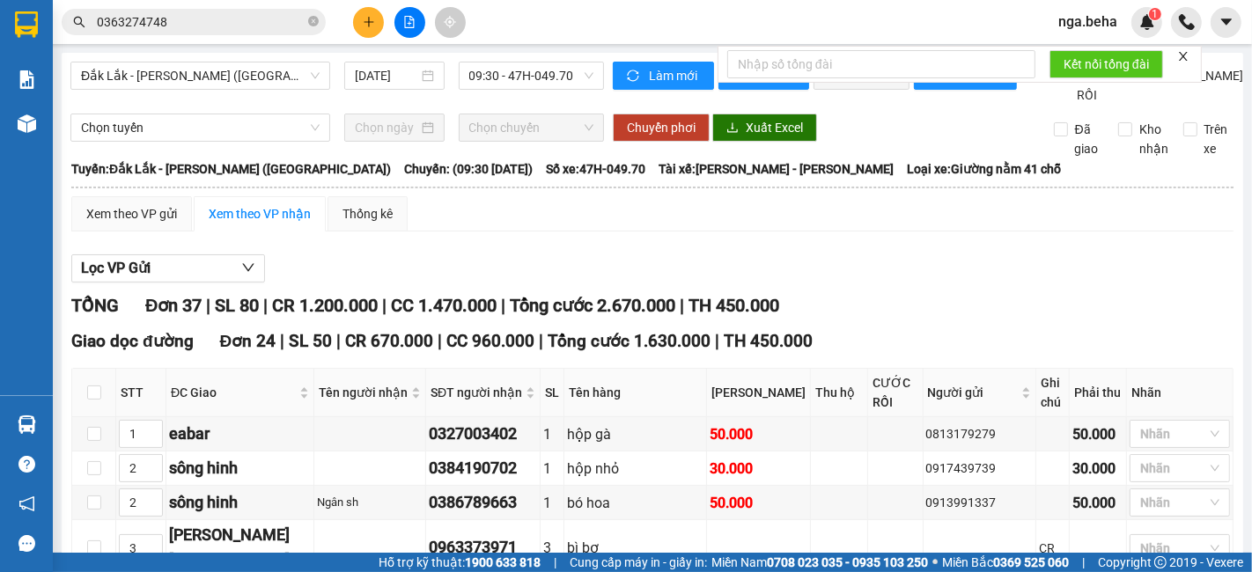
click at [55, 303] on main "Đắk Lắk - Phú Yên (SC) 14/08/2025 09:30 - 47H-049.70 Làm mới In phơi In đơn chọ…" at bounding box center [626, 276] width 1252 height 553
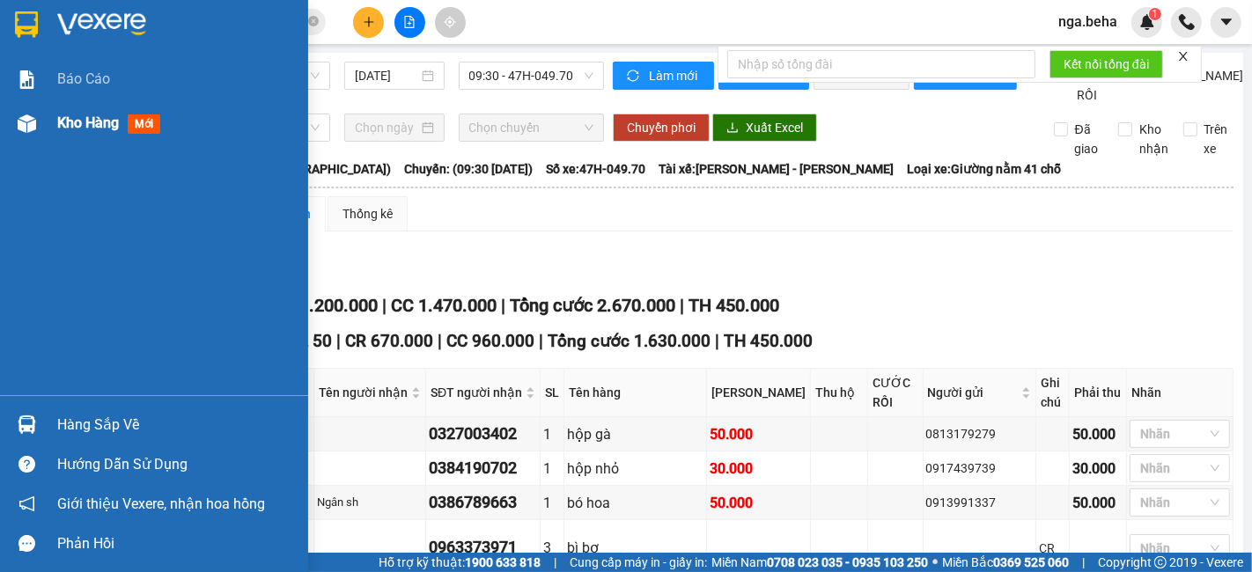
click at [81, 132] on div "Kho hàng mới" at bounding box center [112, 123] width 110 height 22
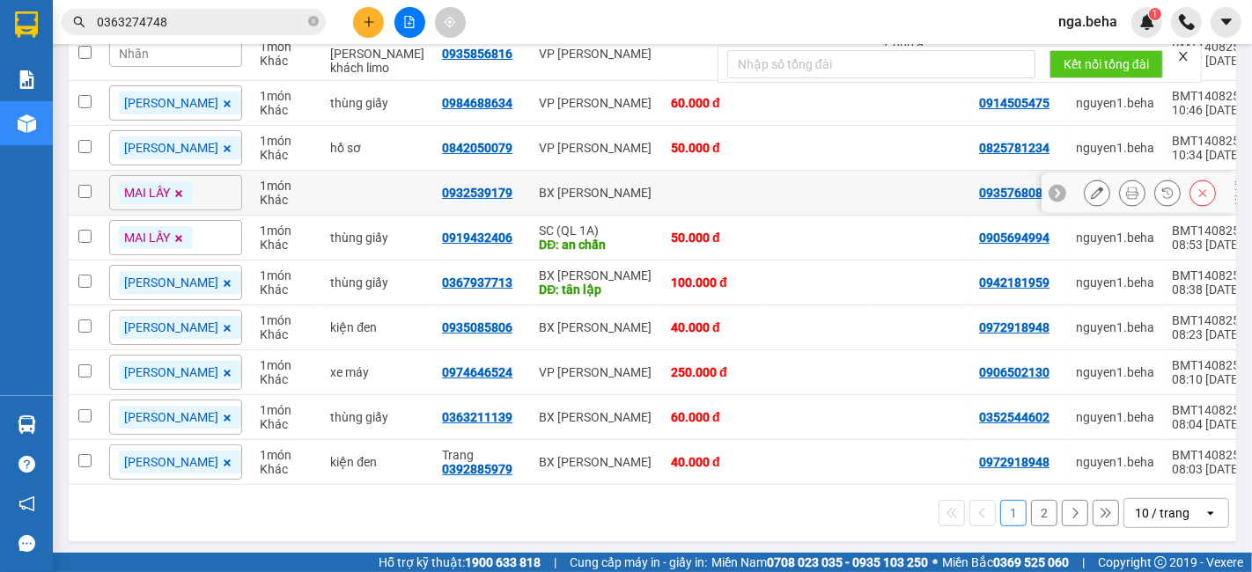
scroll to position [270, 0]
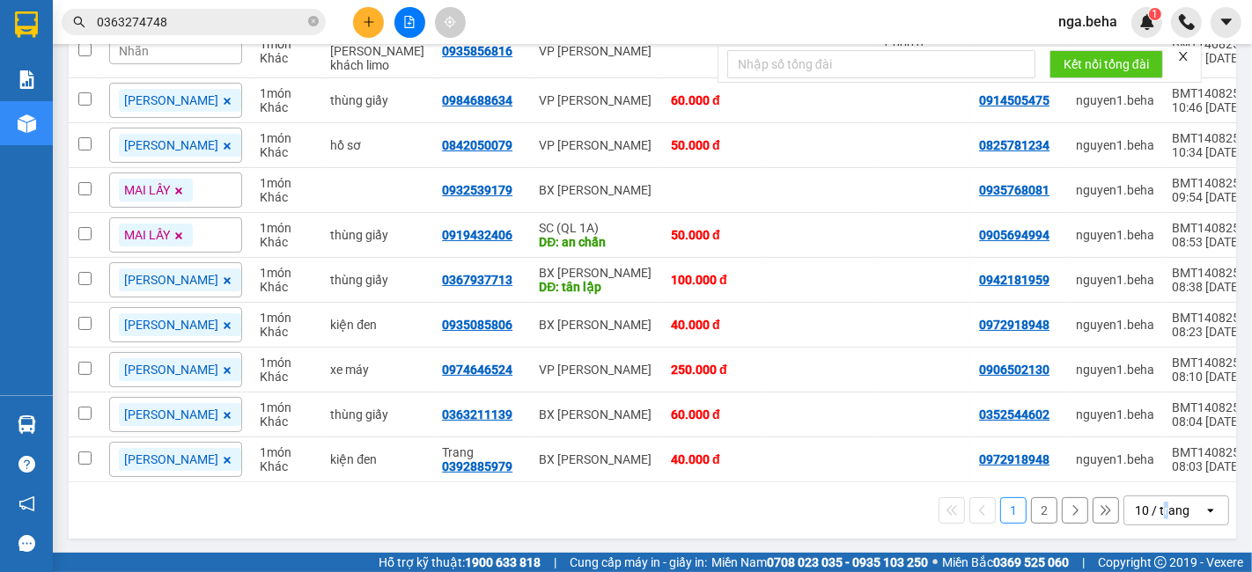
click at [1151, 509] on div "10 / trang" at bounding box center [1162, 511] width 55 height 18
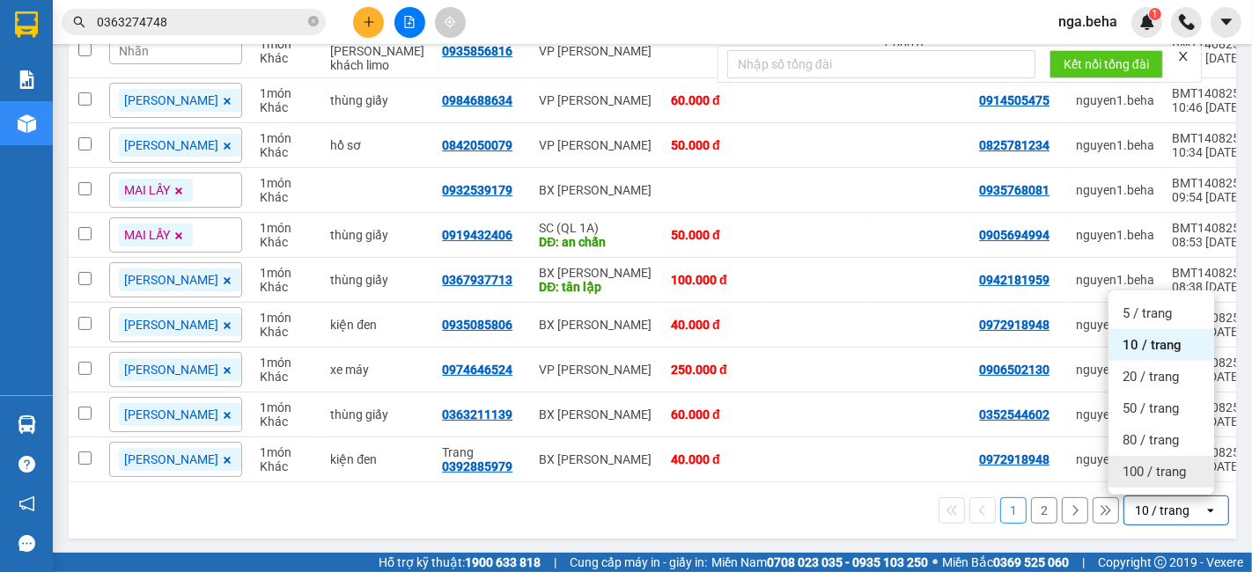
click at [1166, 466] on span "100 / trang" at bounding box center [1153, 472] width 63 height 18
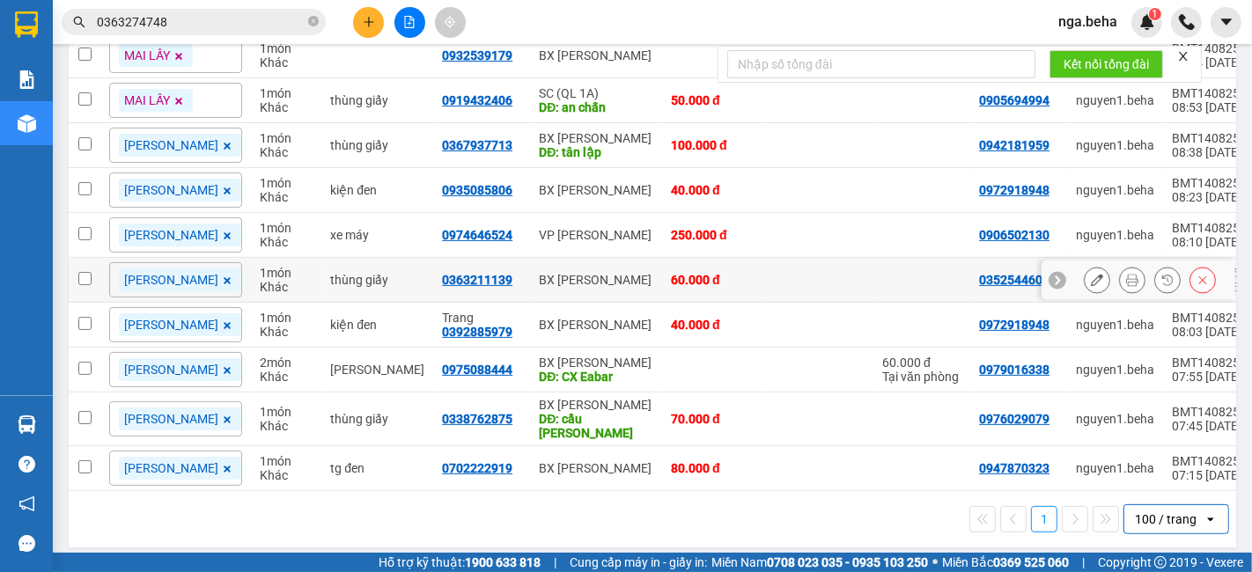
scroll to position [0, 0]
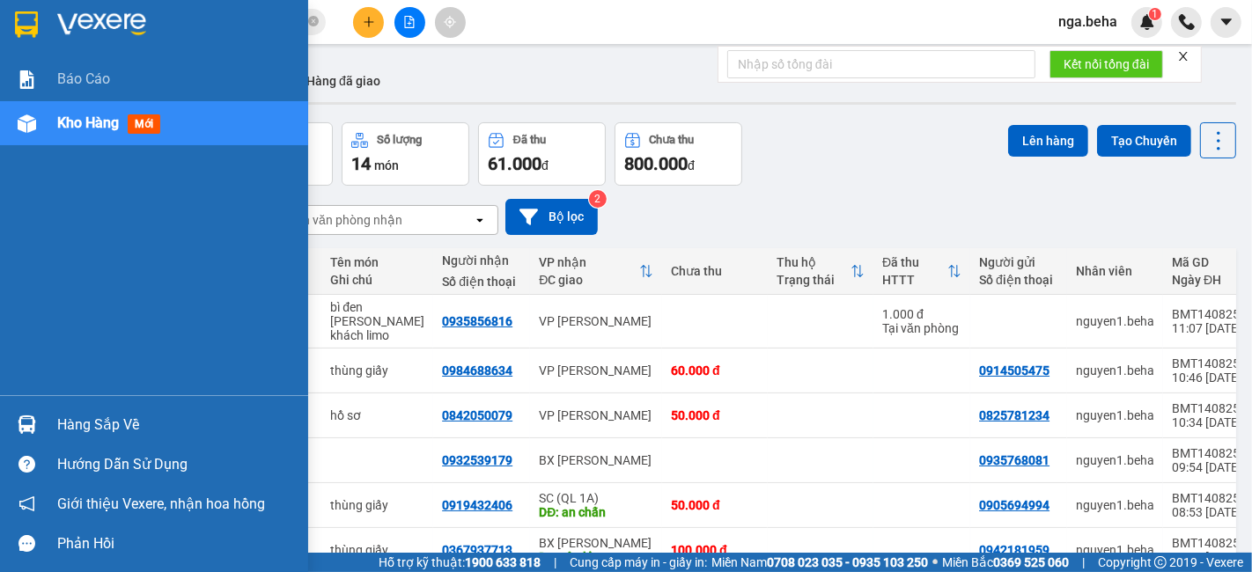
click at [17, 239] on div "Báo cáo Kho hàng mới" at bounding box center [154, 226] width 308 height 338
